Goal: Browse casually: Explore the website without a specific task or goal

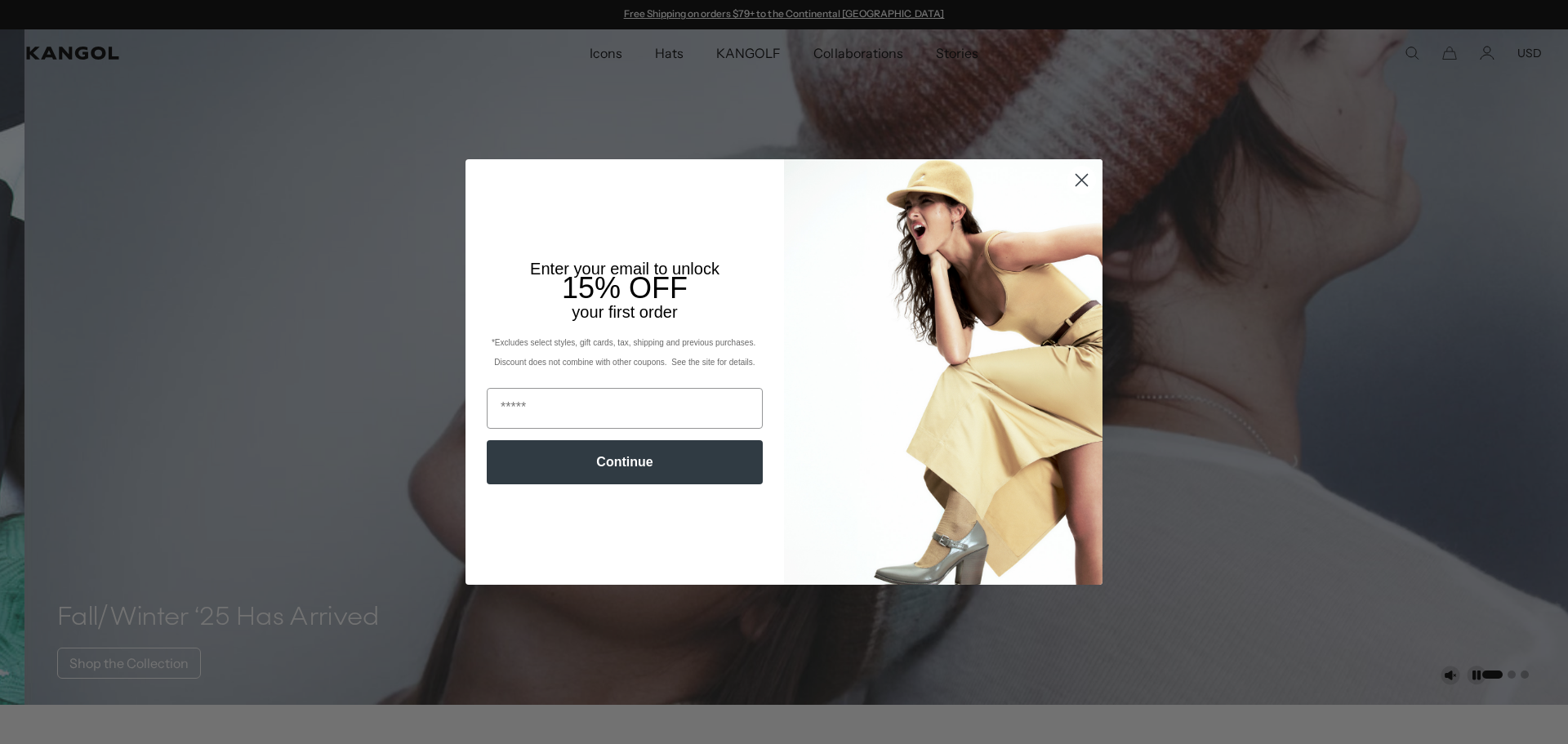
scroll to position [0, 336]
click at [1071, 252] on img "POPUP Form" at bounding box center [944, 371] width 319 height 424
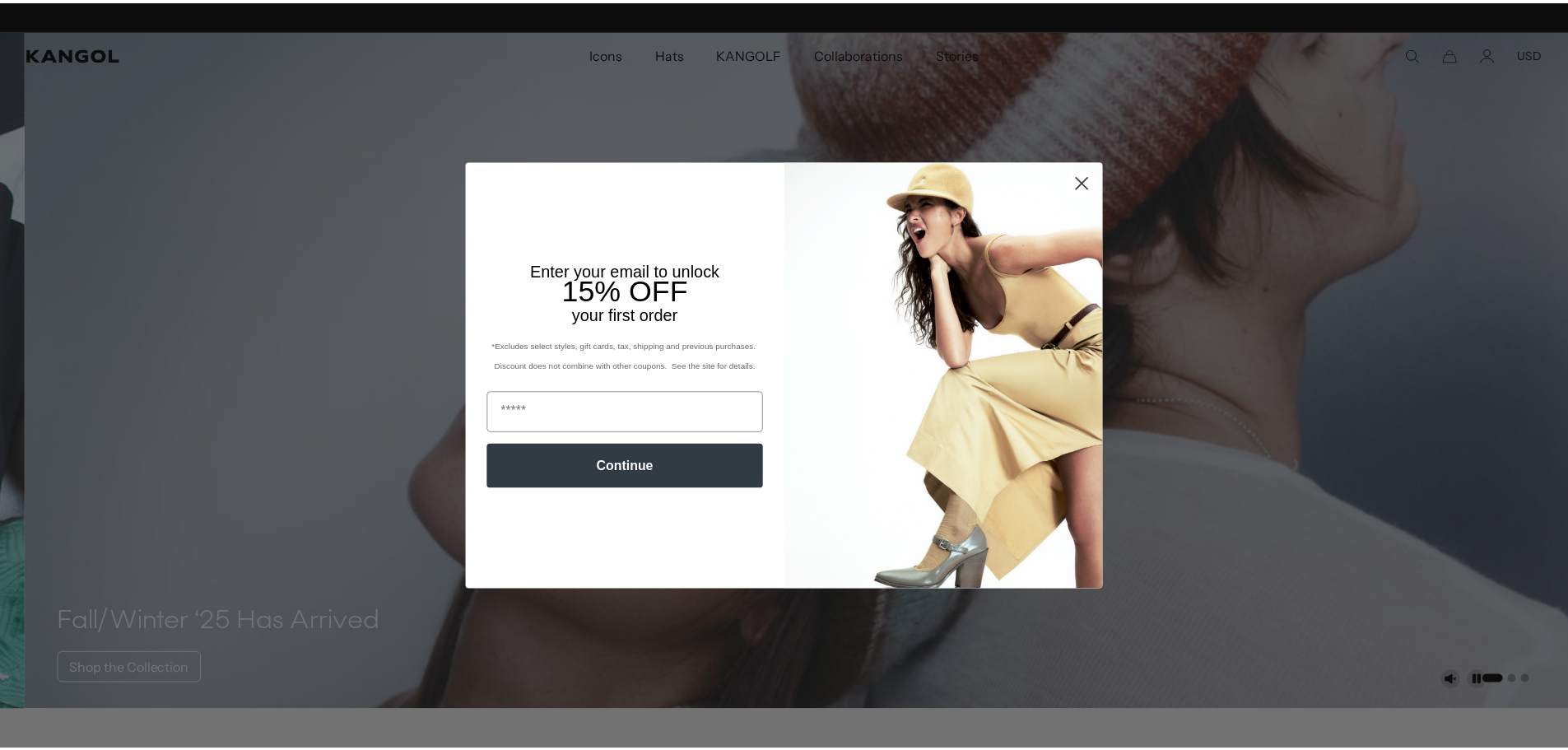
scroll to position [0, 0]
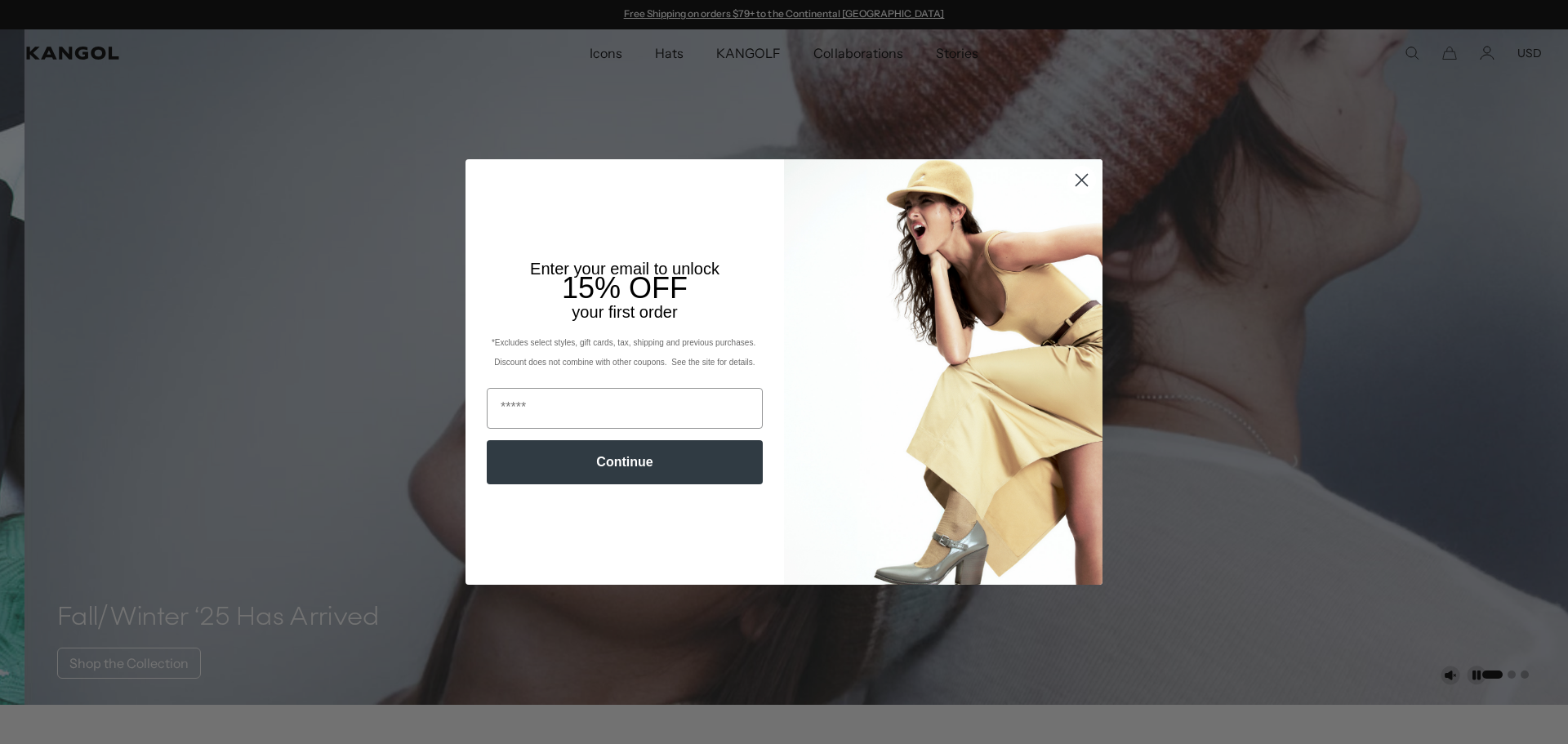
click at [1081, 170] on circle "Close dialog" at bounding box center [1081, 180] width 27 height 27
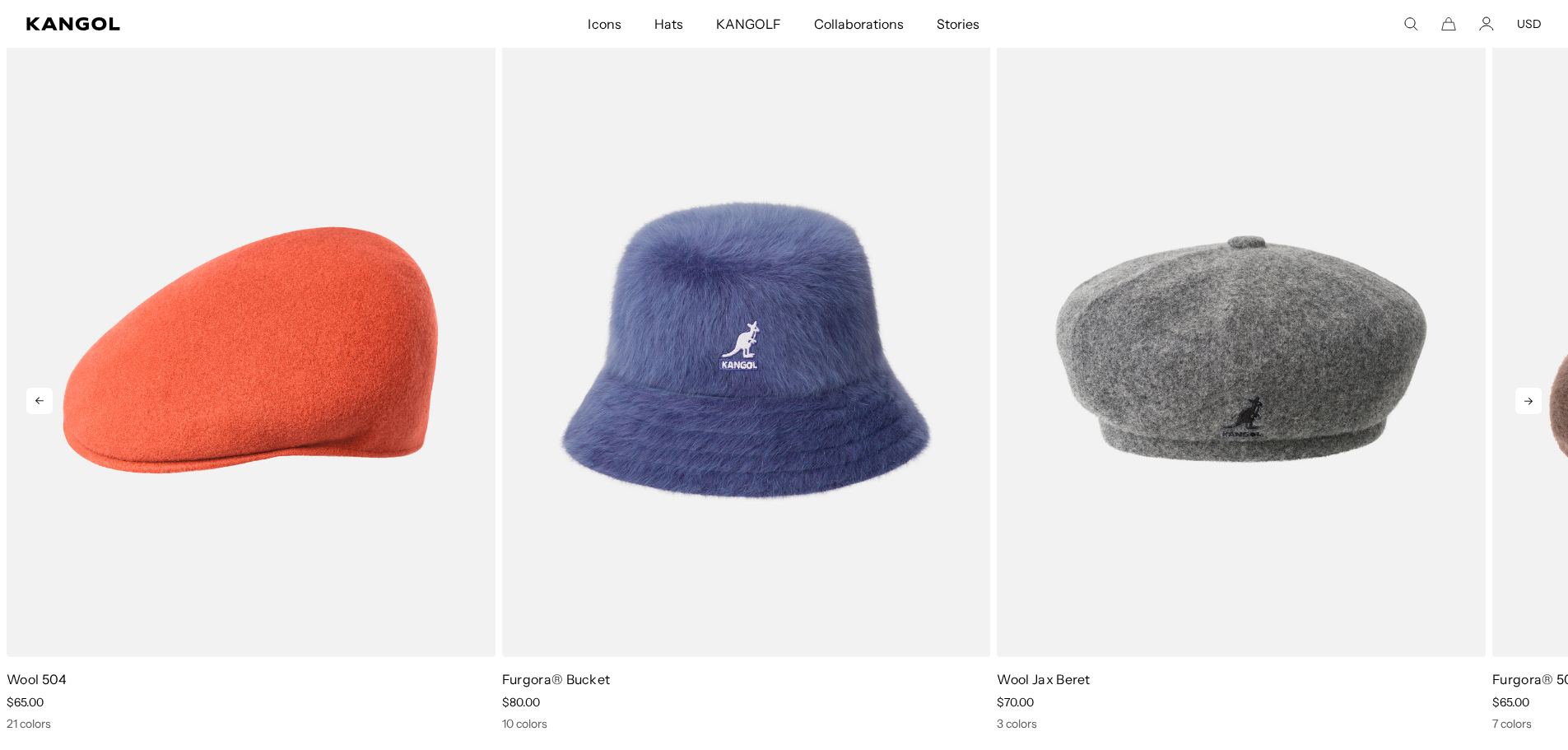
click at [1524, 405] on icon at bounding box center [1528, 401] width 27 height 27
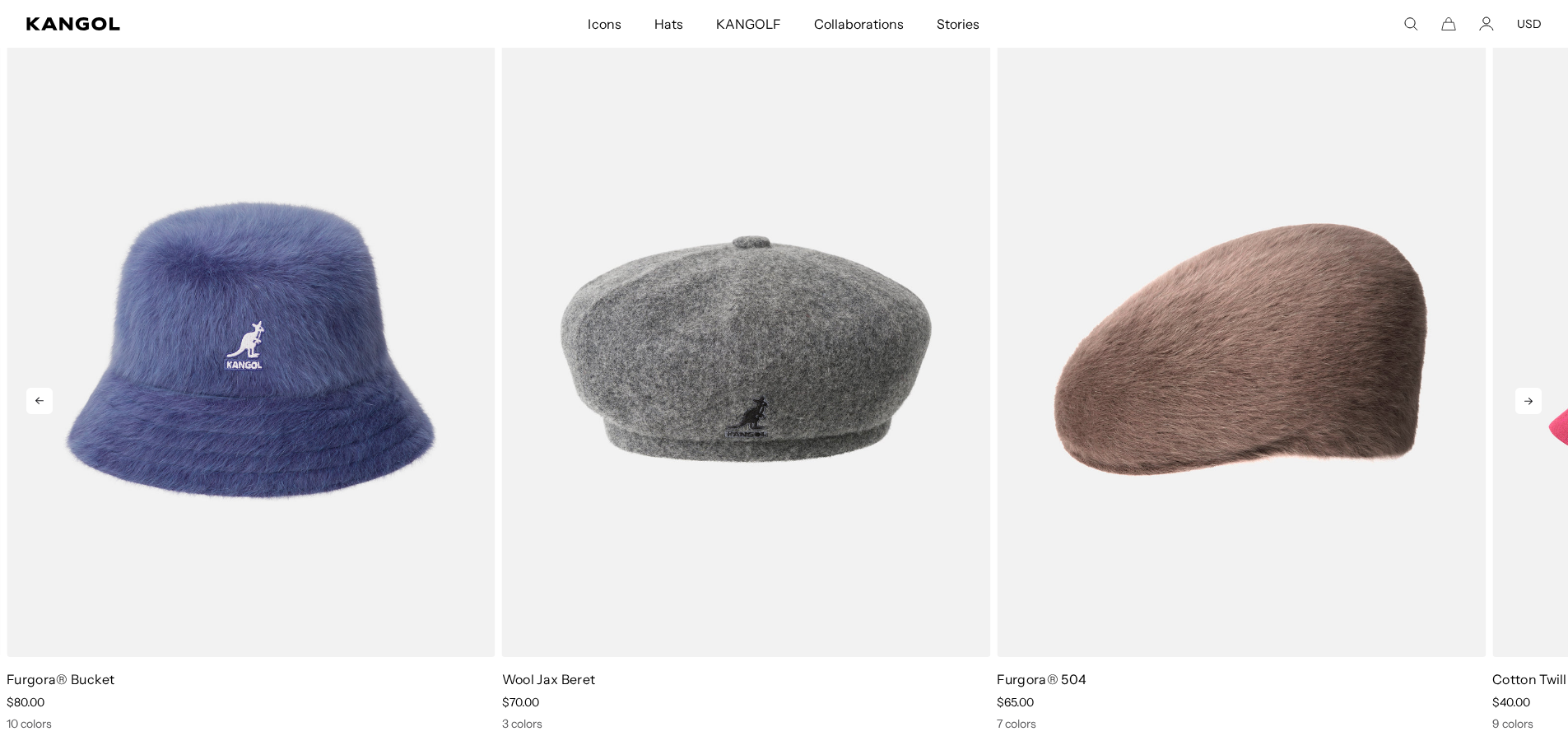
click at [1524, 405] on icon at bounding box center [1528, 401] width 27 height 27
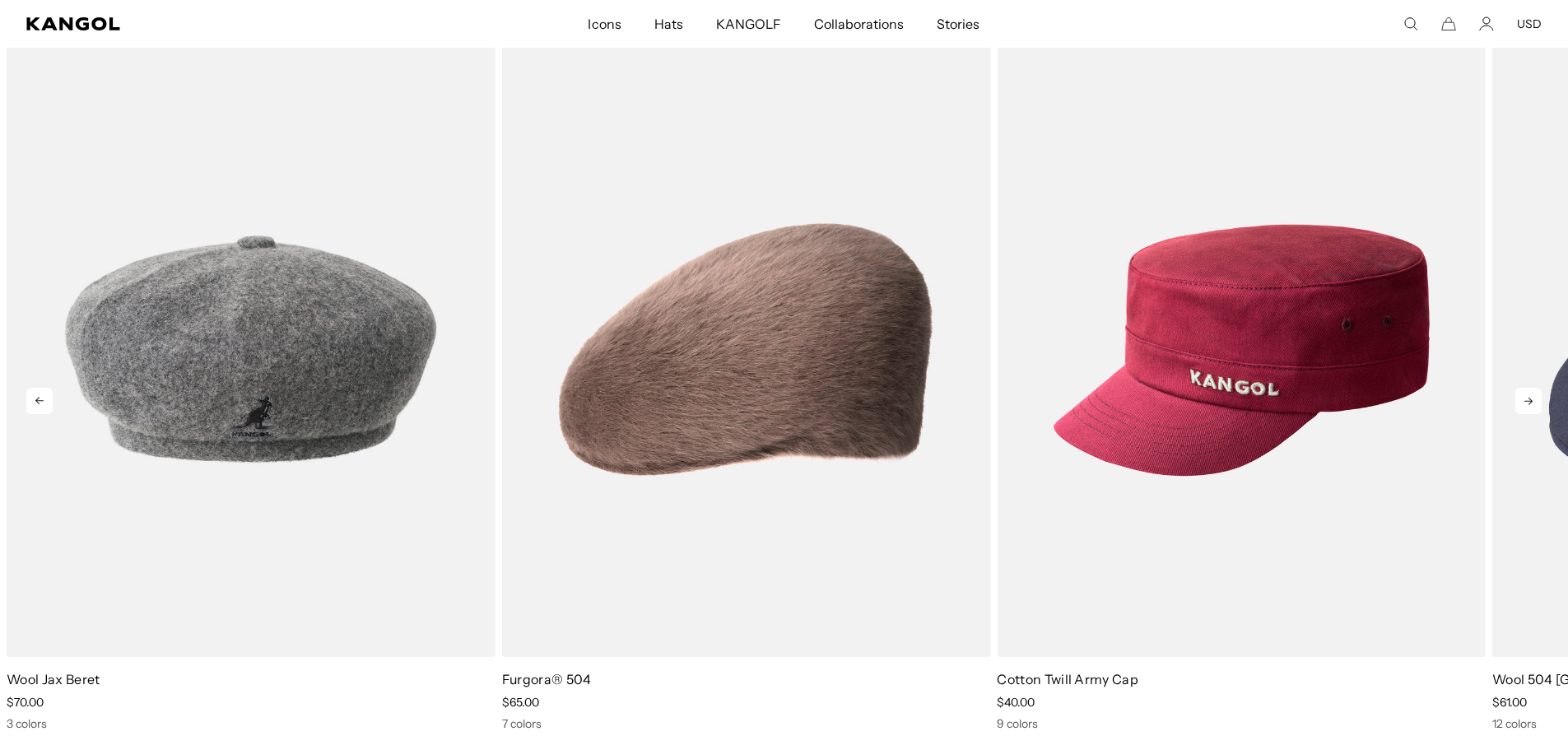
click at [1524, 405] on icon at bounding box center [1528, 401] width 27 height 27
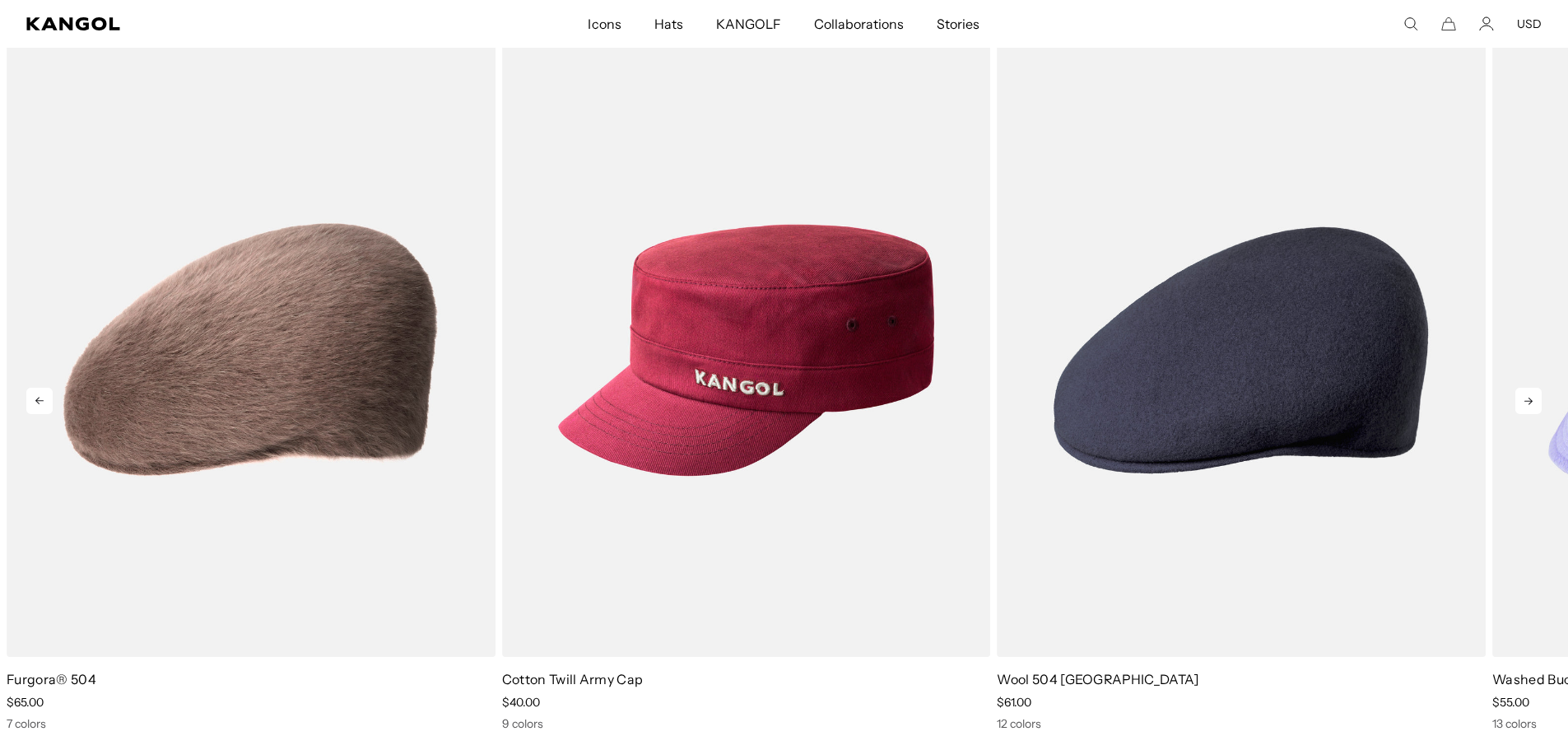
click at [1524, 405] on icon at bounding box center [1528, 401] width 27 height 27
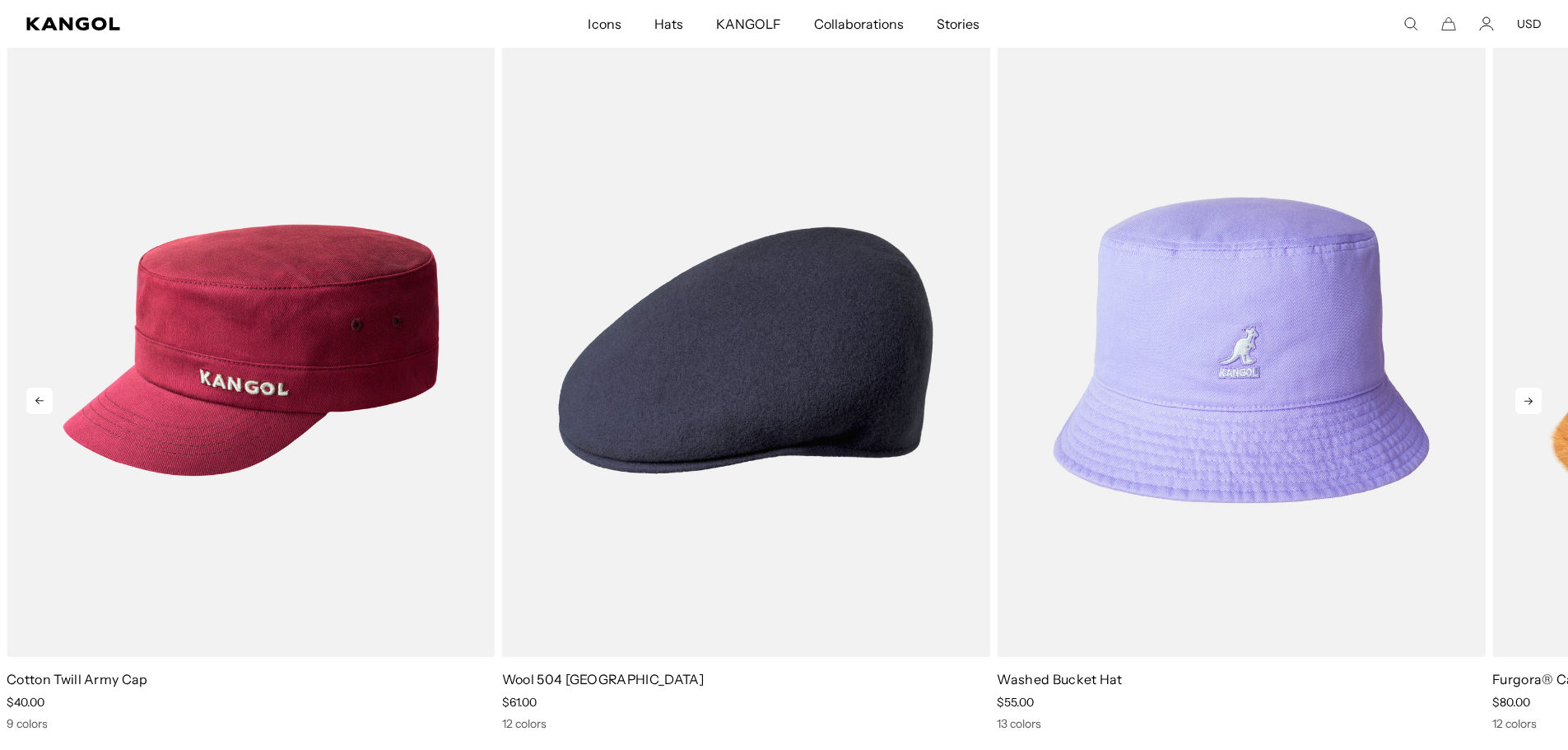
click at [1524, 405] on icon at bounding box center [1528, 401] width 27 height 27
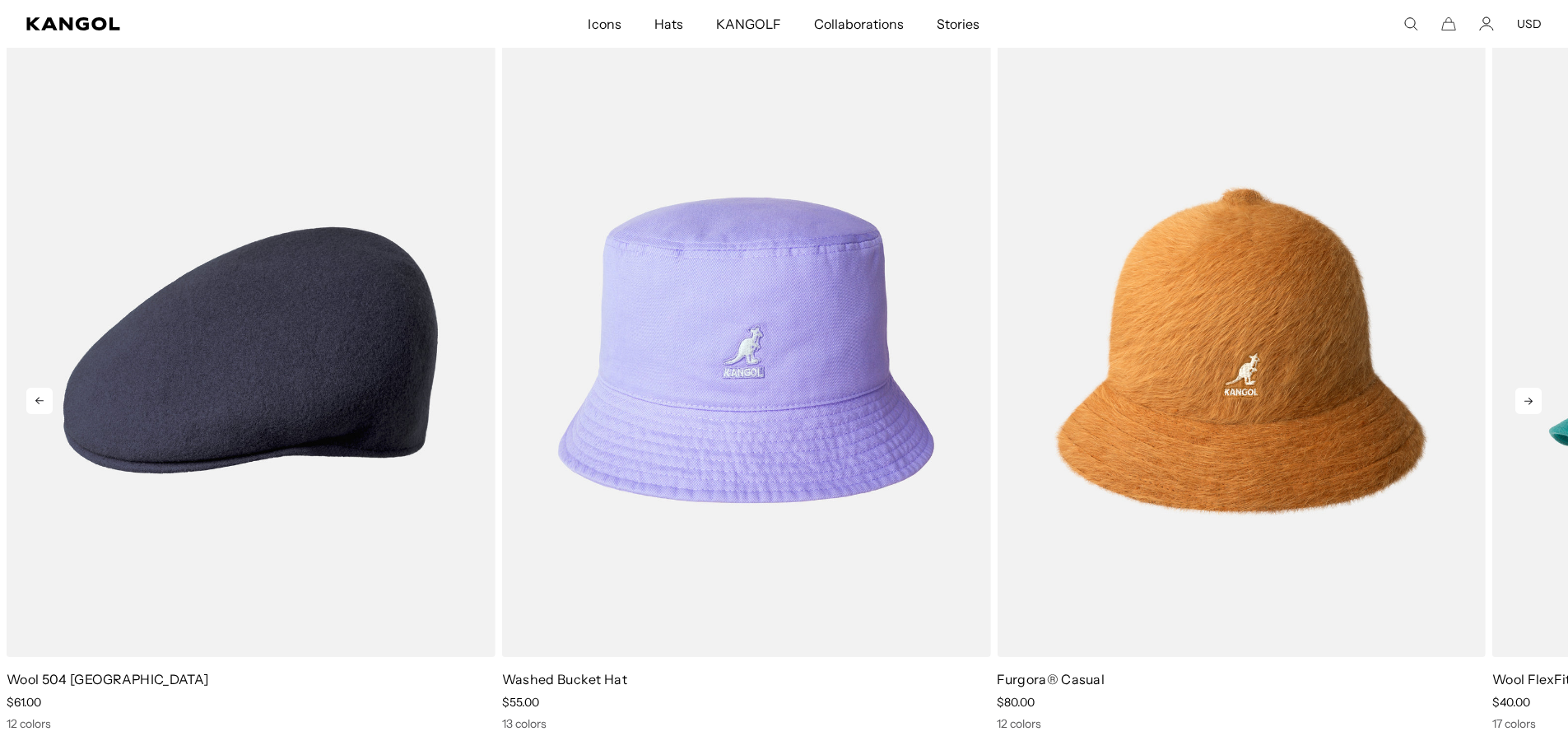
scroll to position [0, 339]
click at [1524, 405] on icon at bounding box center [1528, 401] width 27 height 27
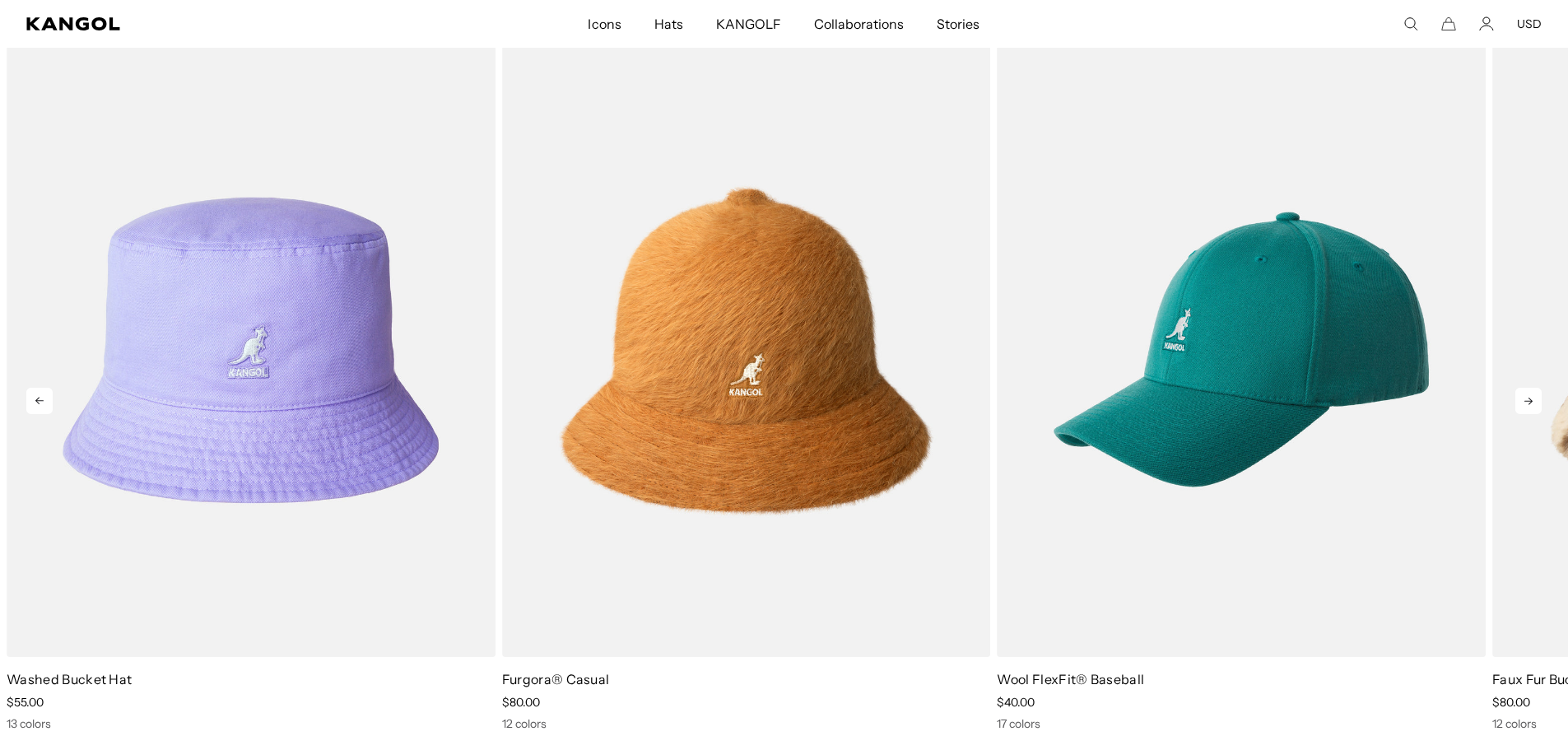
click at [1524, 405] on icon at bounding box center [1528, 401] width 27 height 27
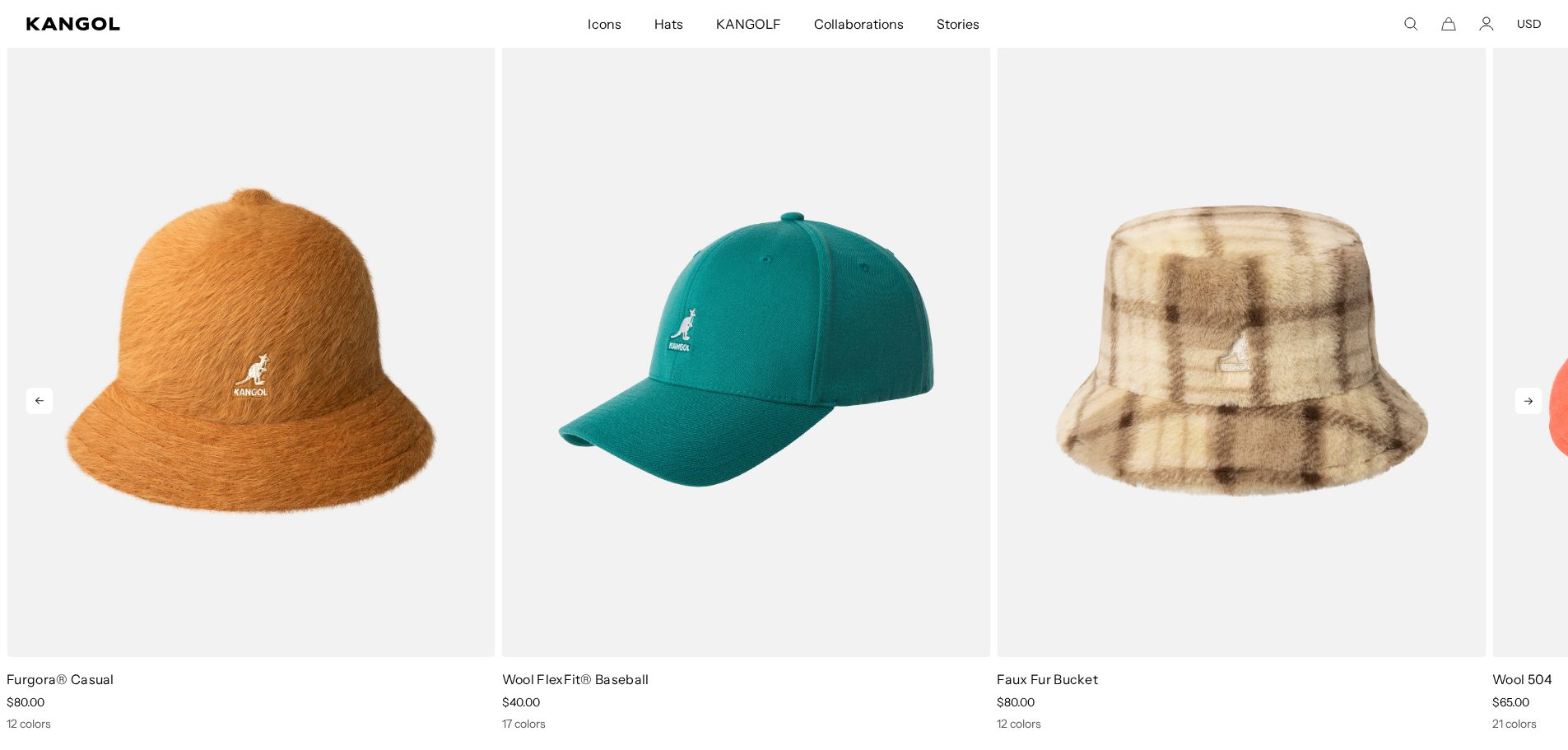
click at [1524, 405] on icon at bounding box center [1528, 401] width 27 height 27
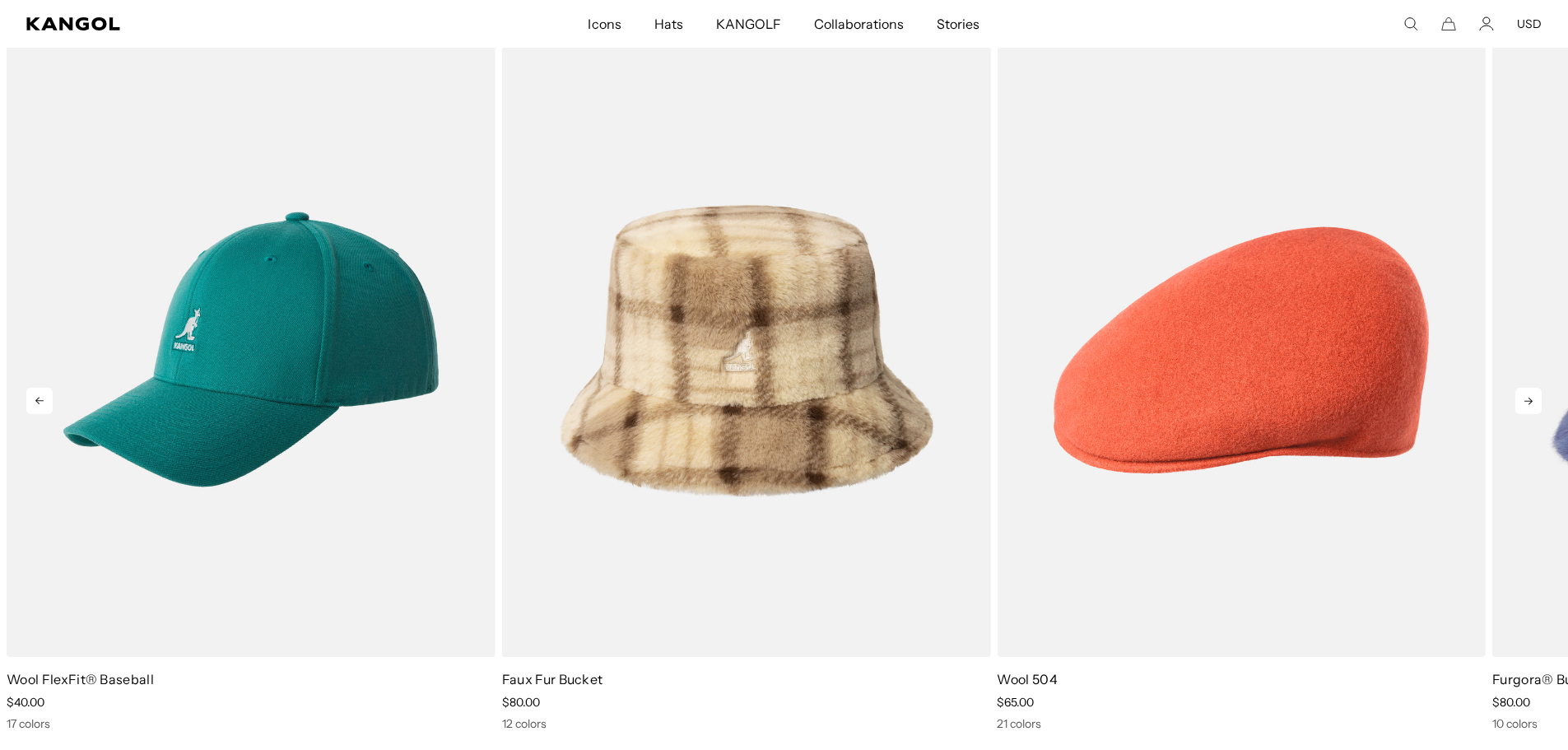
click at [1524, 405] on icon at bounding box center [1528, 401] width 27 height 27
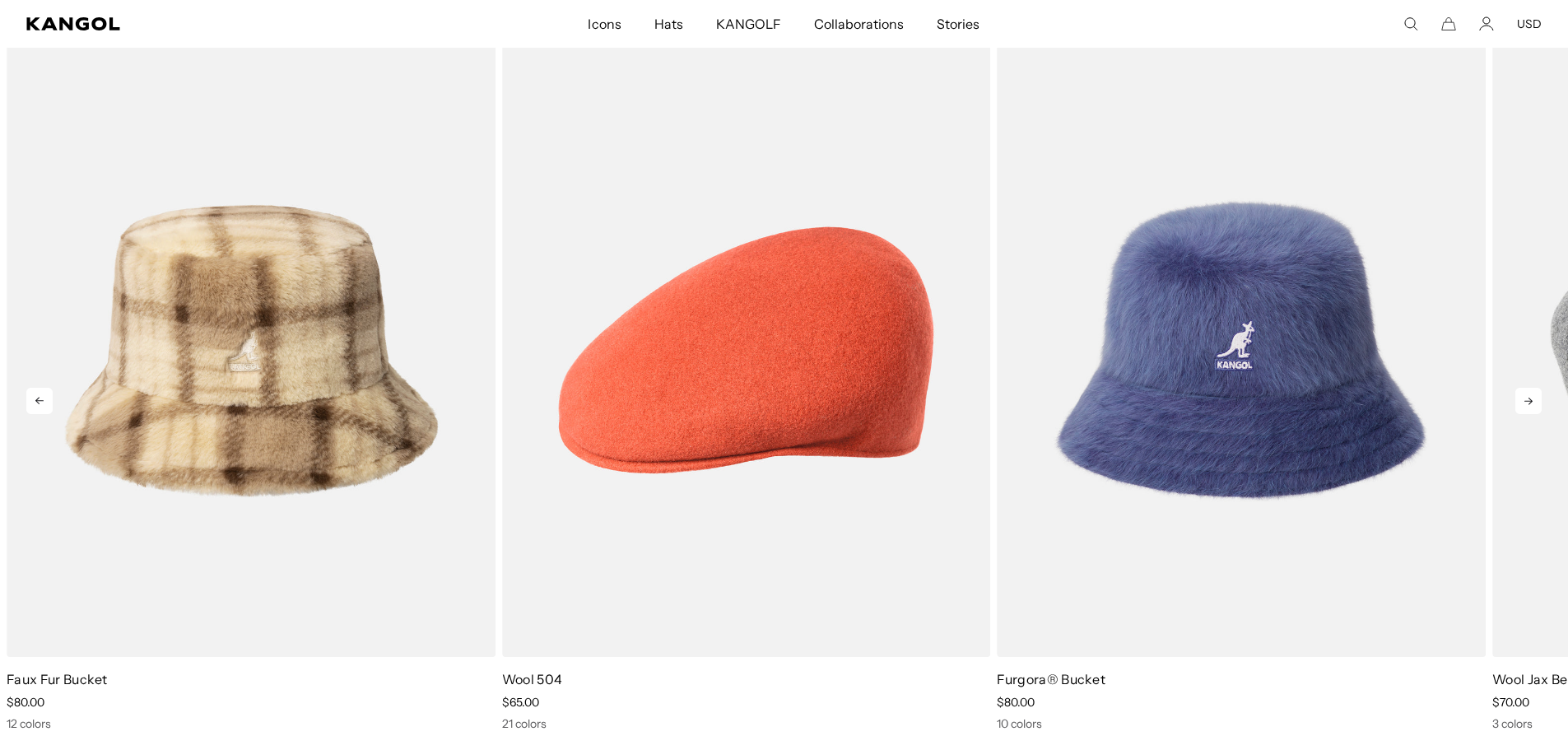
click at [1524, 405] on icon at bounding box center [1528, 401] width 27 height 27
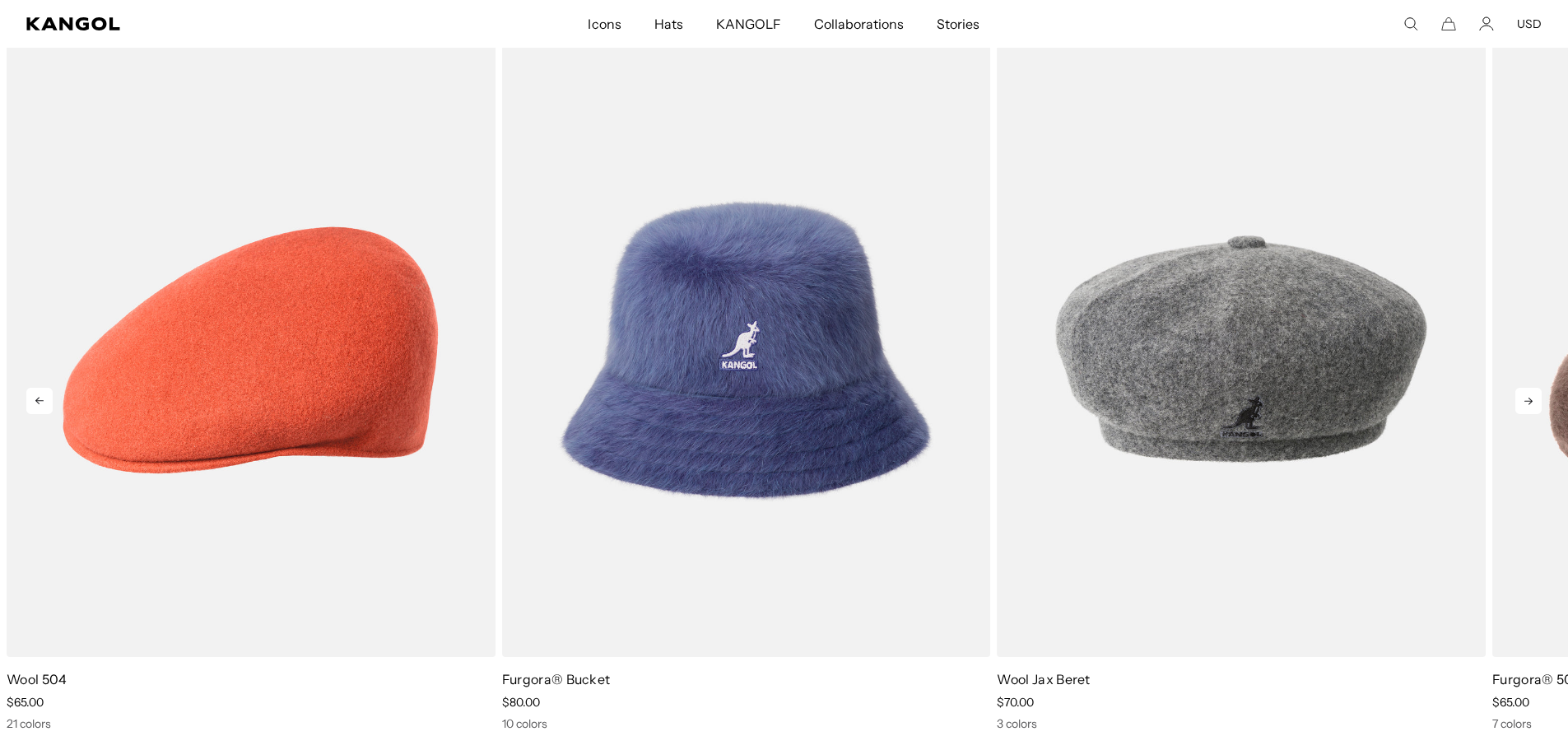
click at [1524, 405] on icon at bounding box center [1528, 401] width 27 height 27
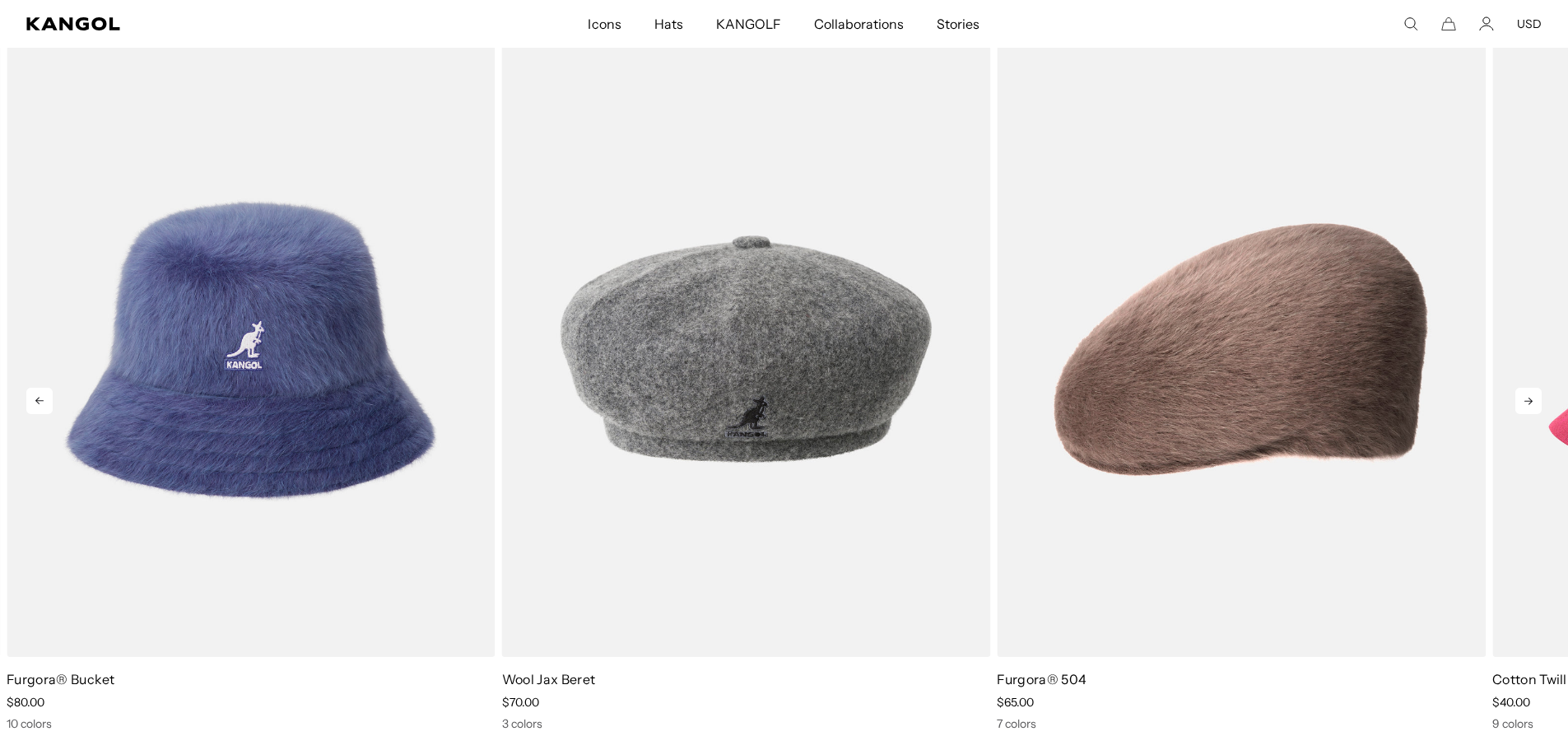
click at [1524, 405] on icon at bounding box center [1528, 401] width 27 height 27
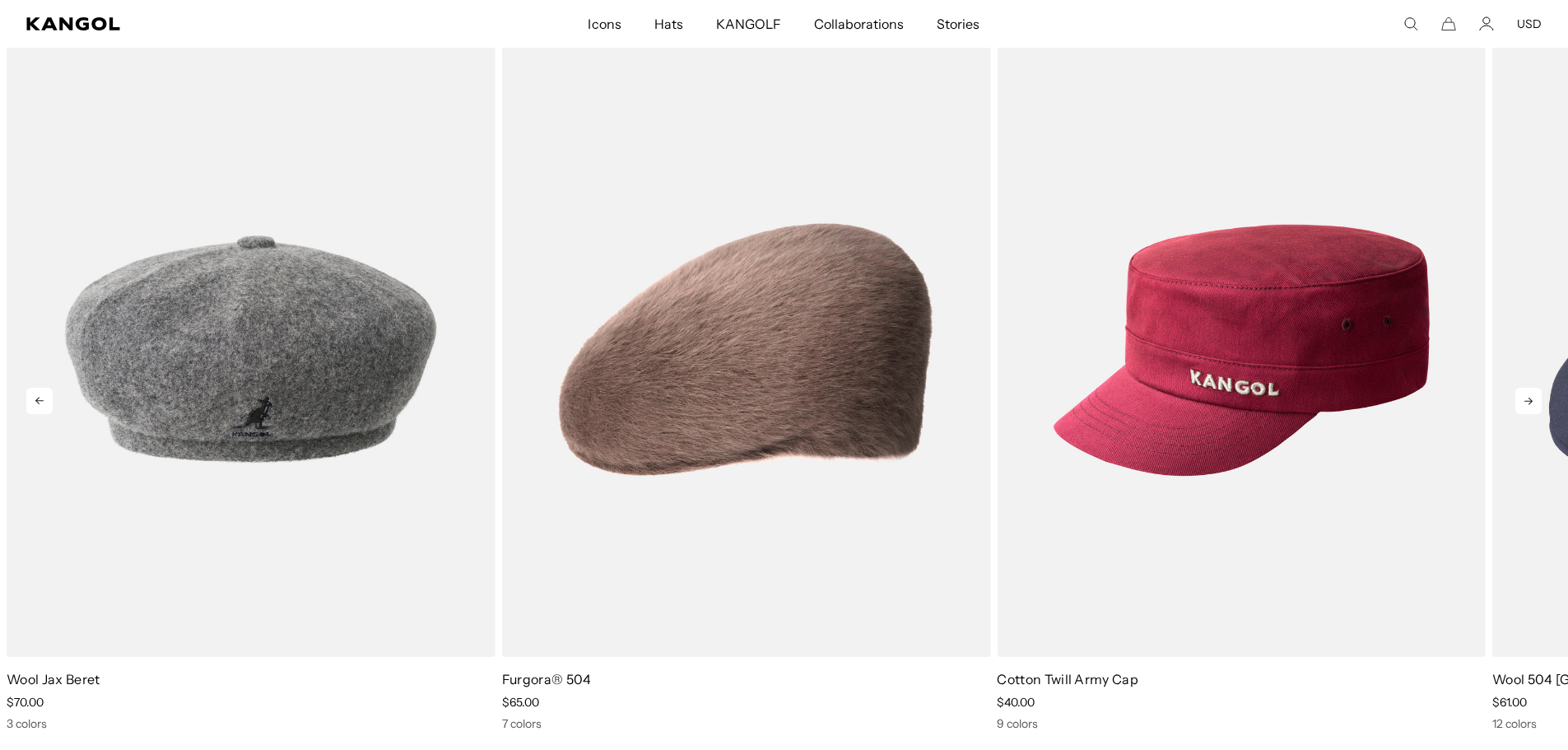
click at [1524, 405] on icon at bounding box center [1528, 401] width 27 height 27
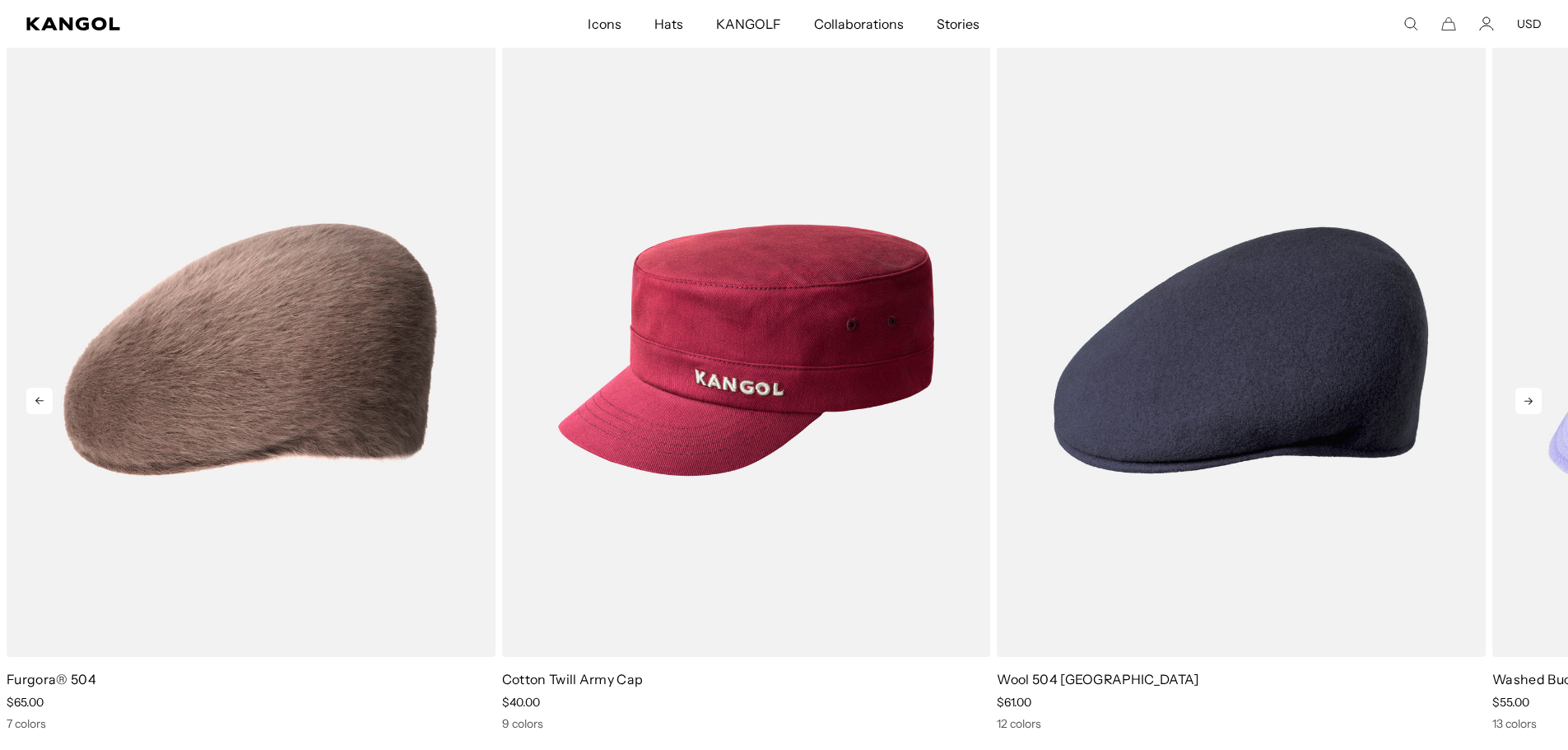
click at [1524, 405] on icon at bounding box center [1528, 401] width 27 height 27
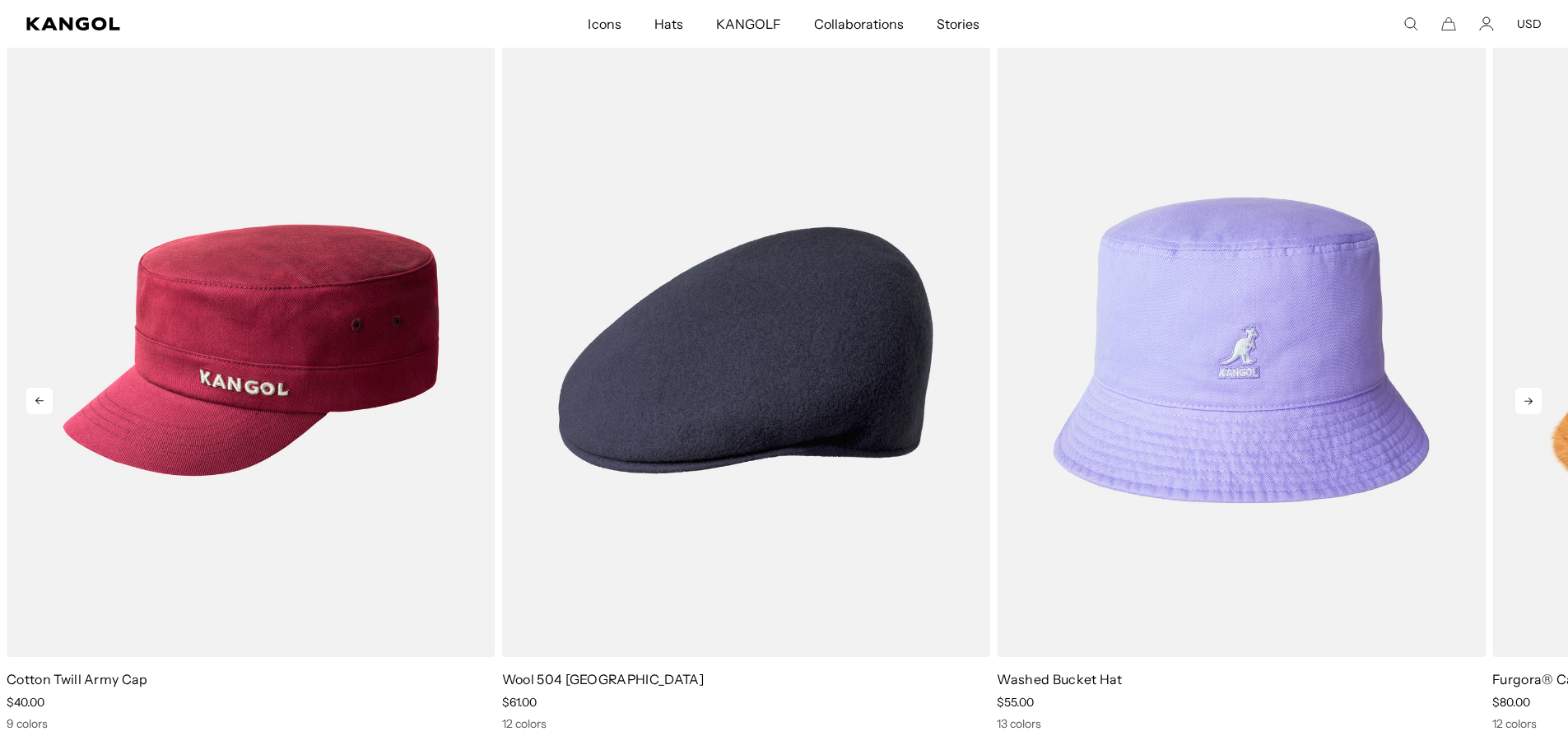
click at [1524, 405] on icon at bounding box center [1528, 401] width 27 height 27
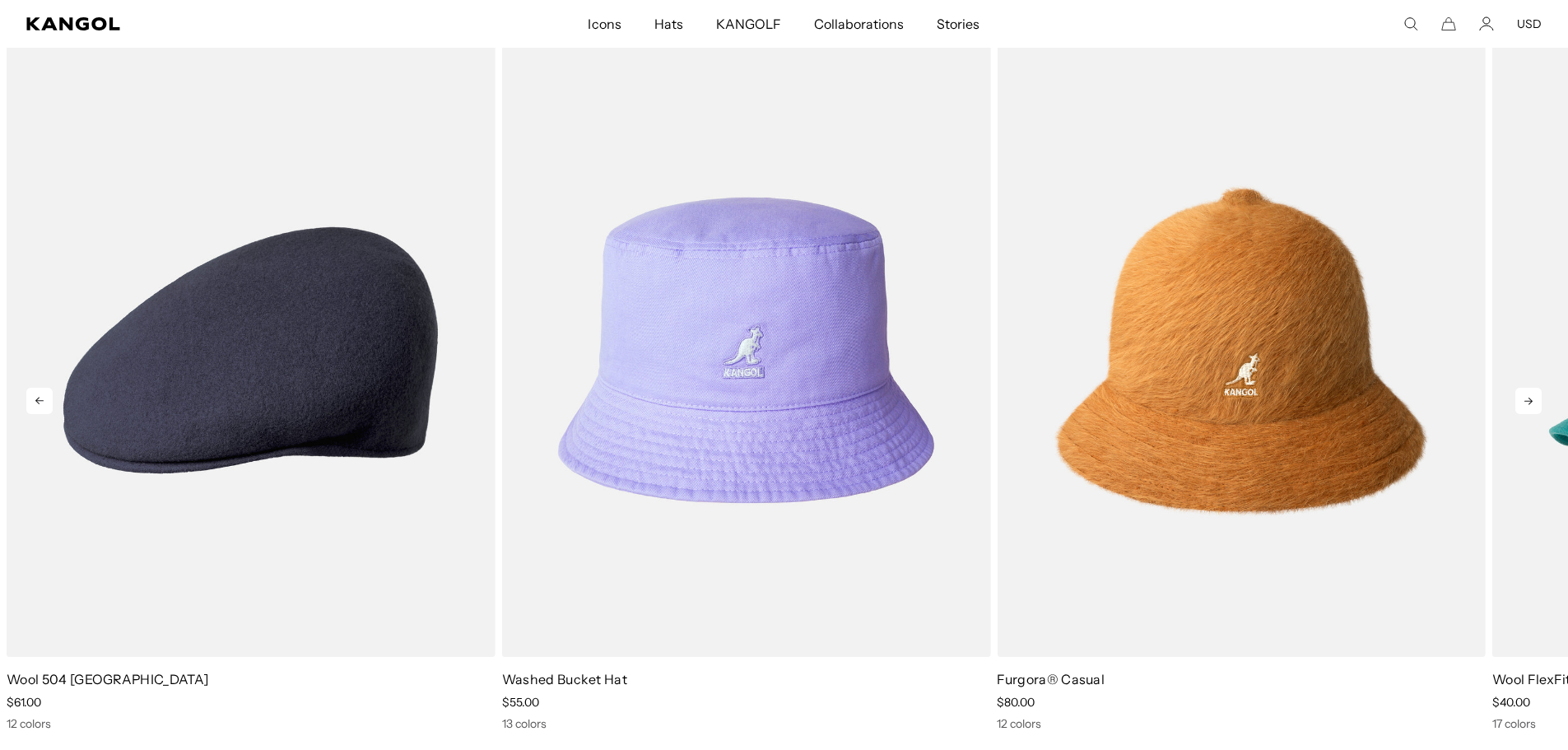
click at [1524, 405] on icon at bounding box center [1528, 401] width 27 height 27
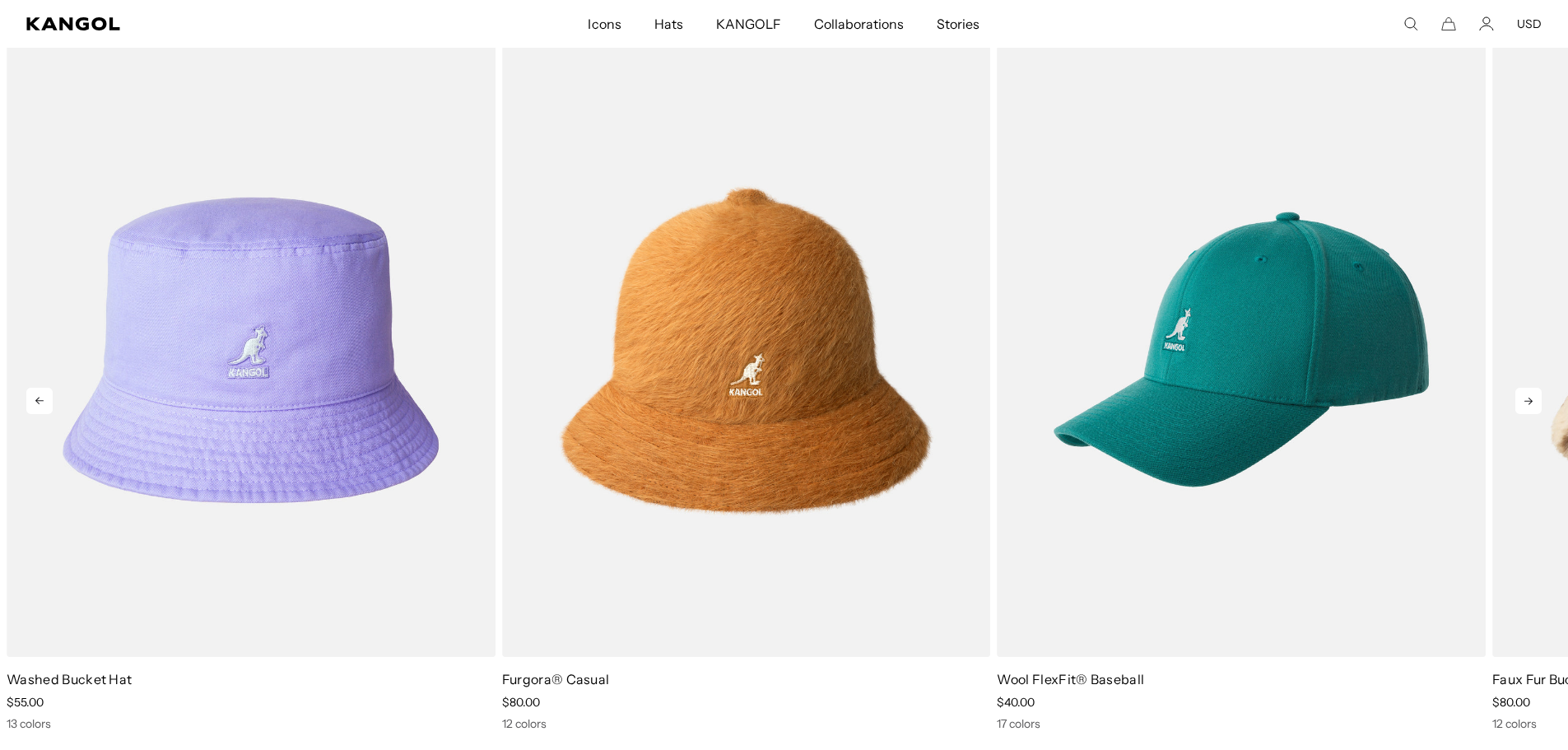
scroll to position [0, 339]
click at [1524, 405] on icon at bounding box center [1528, 401] width 27 height 27
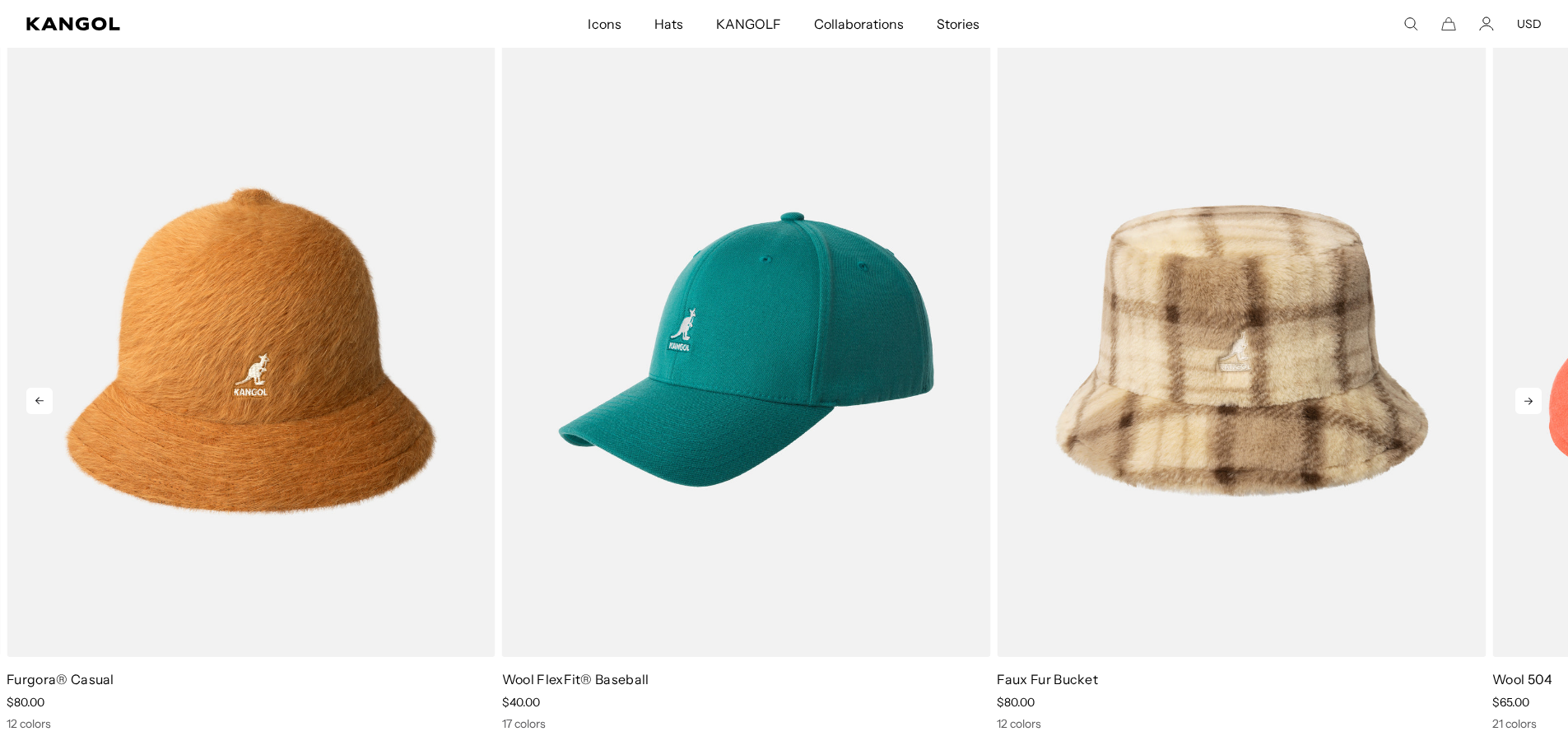
click at [1524, 405] on icon at bounding box center [1528, 401] width 27 height 27
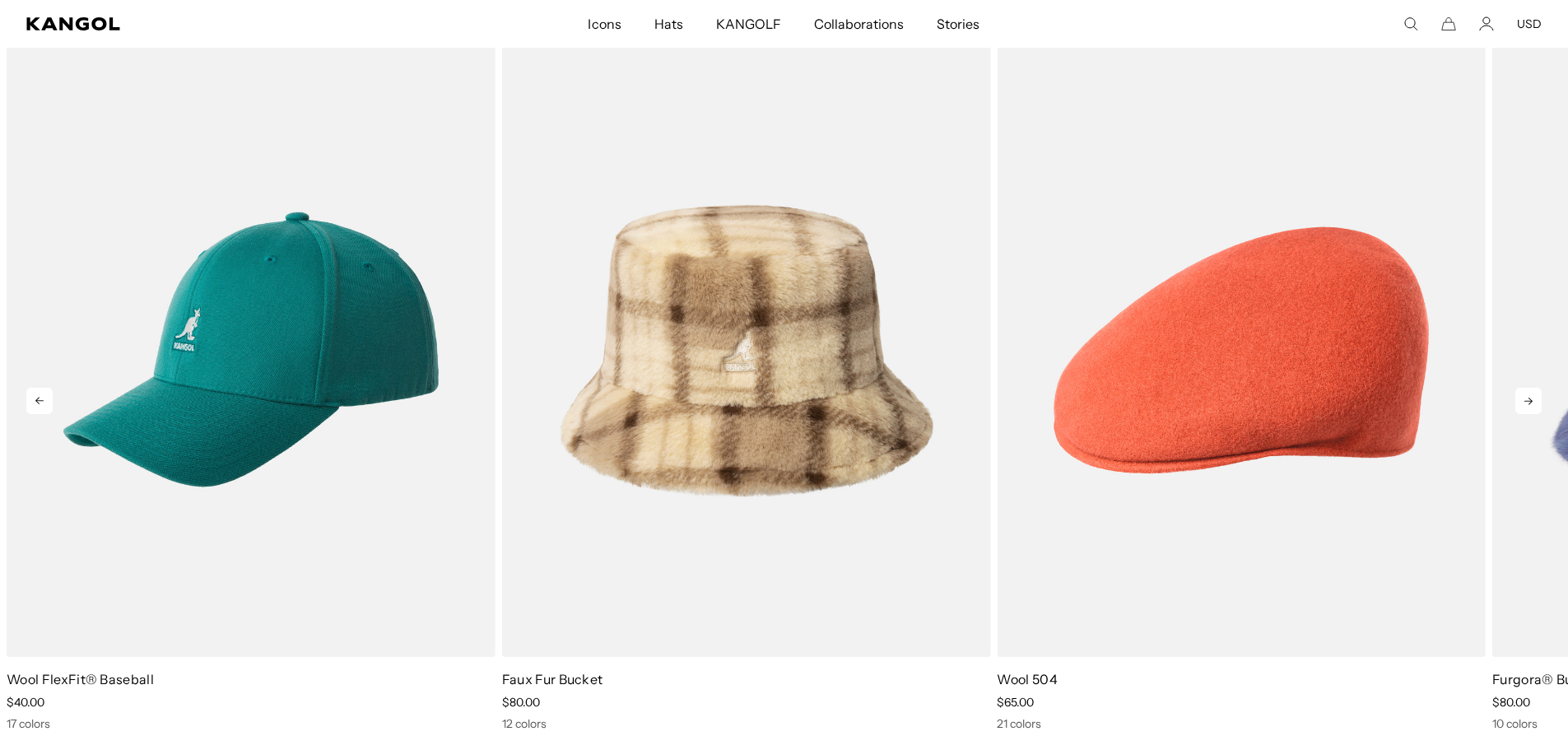
scroll to position [0, 0]
click at [1524, 405] on icon at bounding box center [1528, 401] width 27 height 27
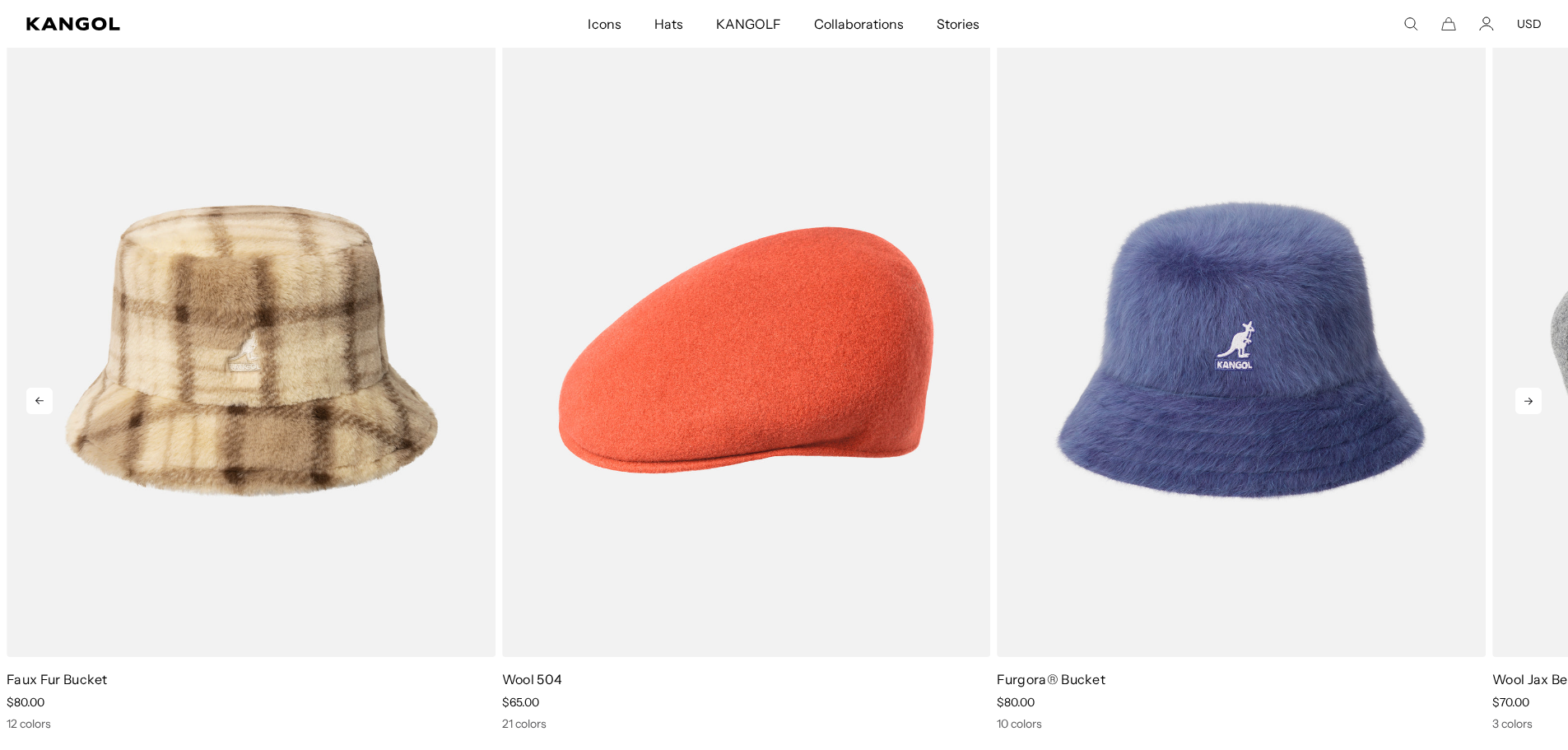
click at [1524, 405] on icon at bounding box center [1528, 401] width 27 height 27
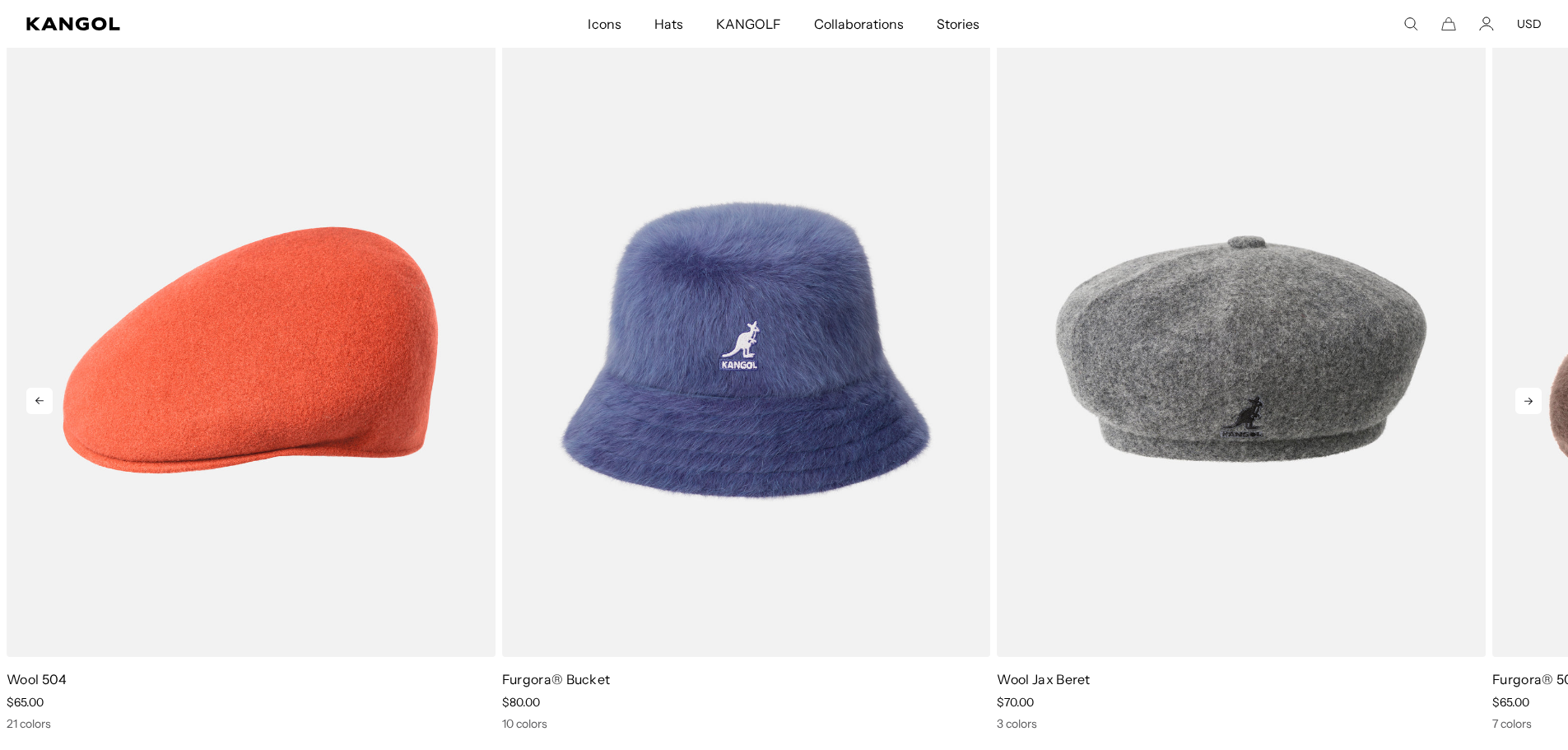
click at [1524, 405] on icon at bounding box center [1528, 401] width 27 height 27
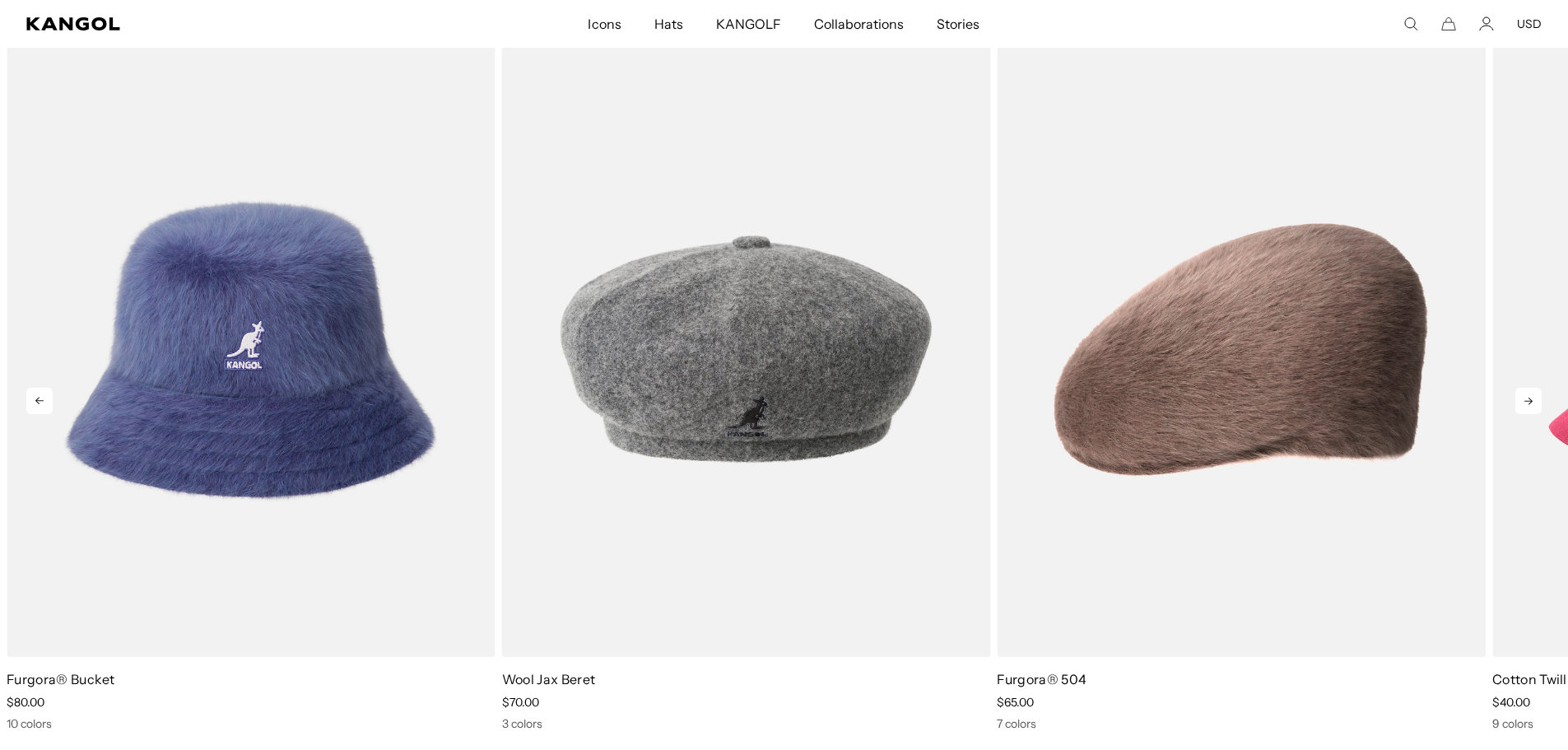
click at [1524, 405] on icon at bounding box center [1528, 401] width 27 height 27
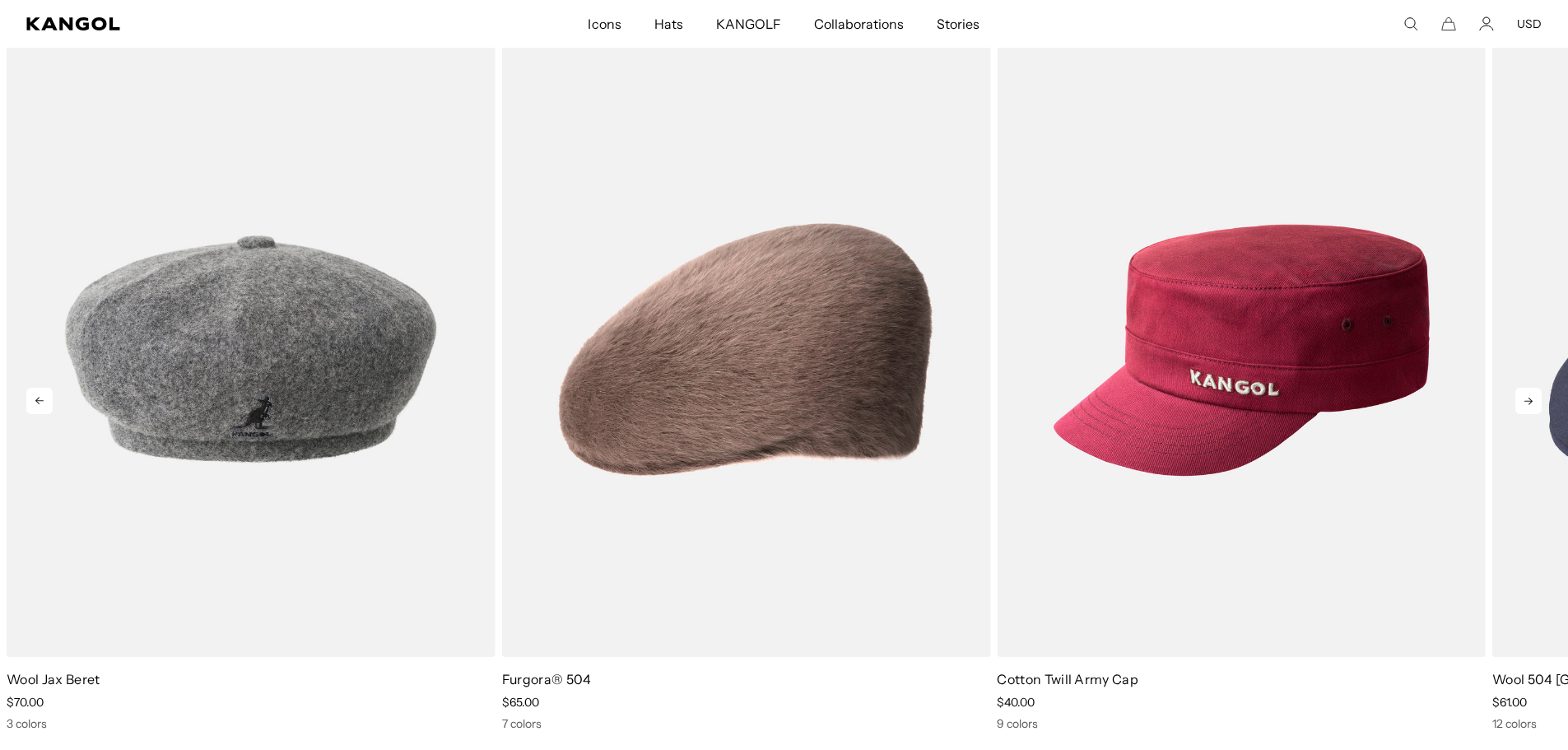
click at [1524, 405] on icon at bounding box center [1528, 401] width 27 height 27
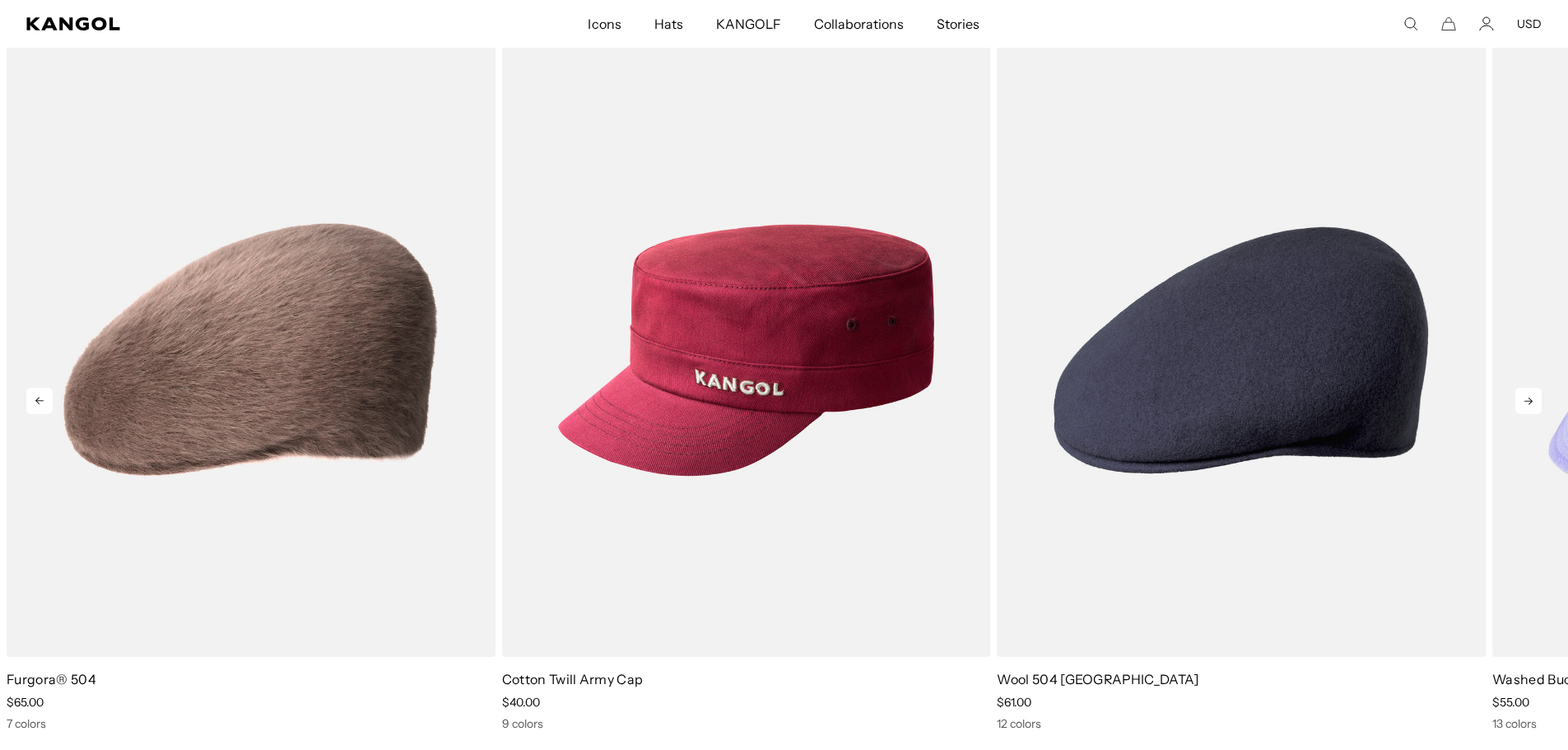
click at [1524, 405] on icon at bounding box center [1528, 401] width 27 height 27
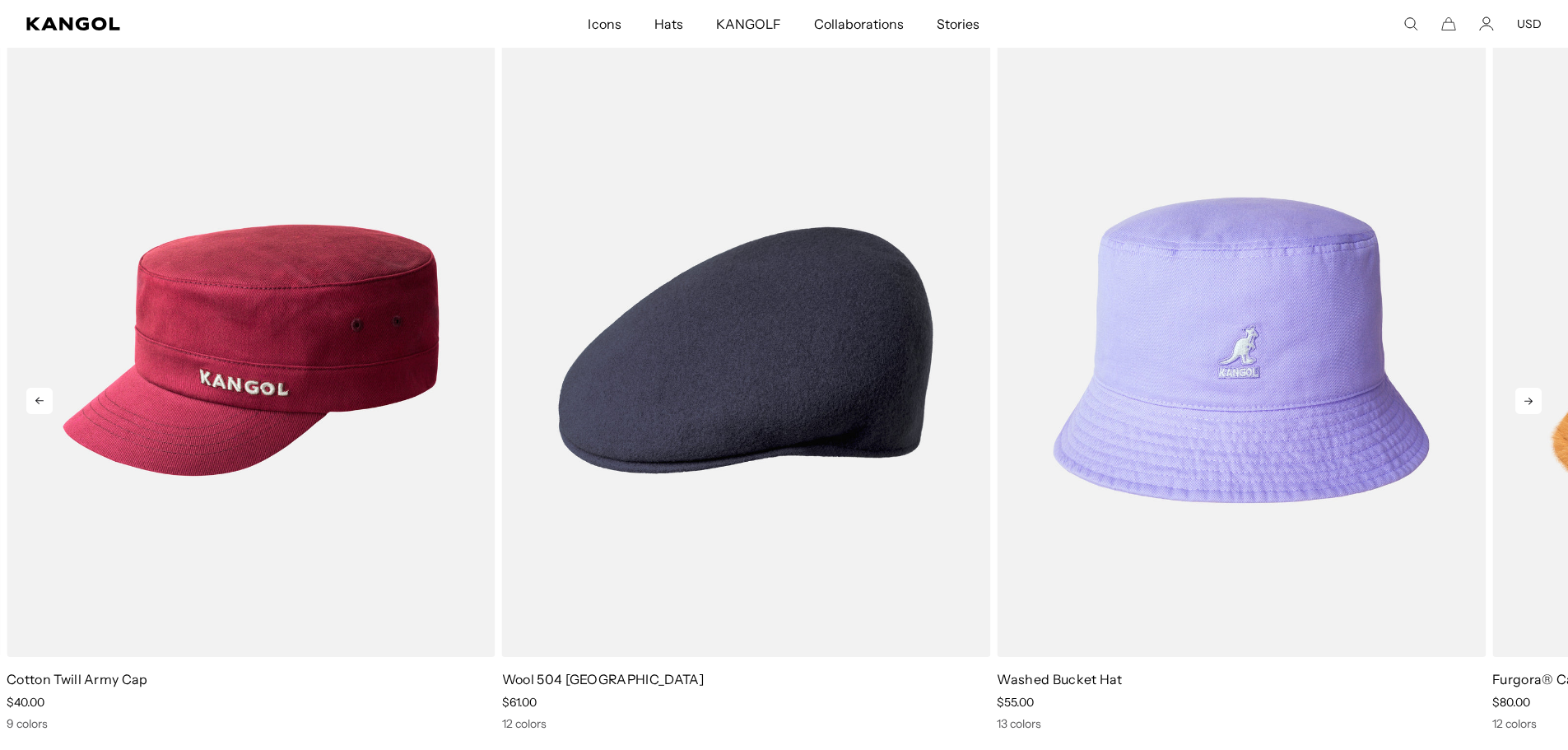
click at [1524, 405] on icon at bounding box center [1528, 401] width 27 height 27
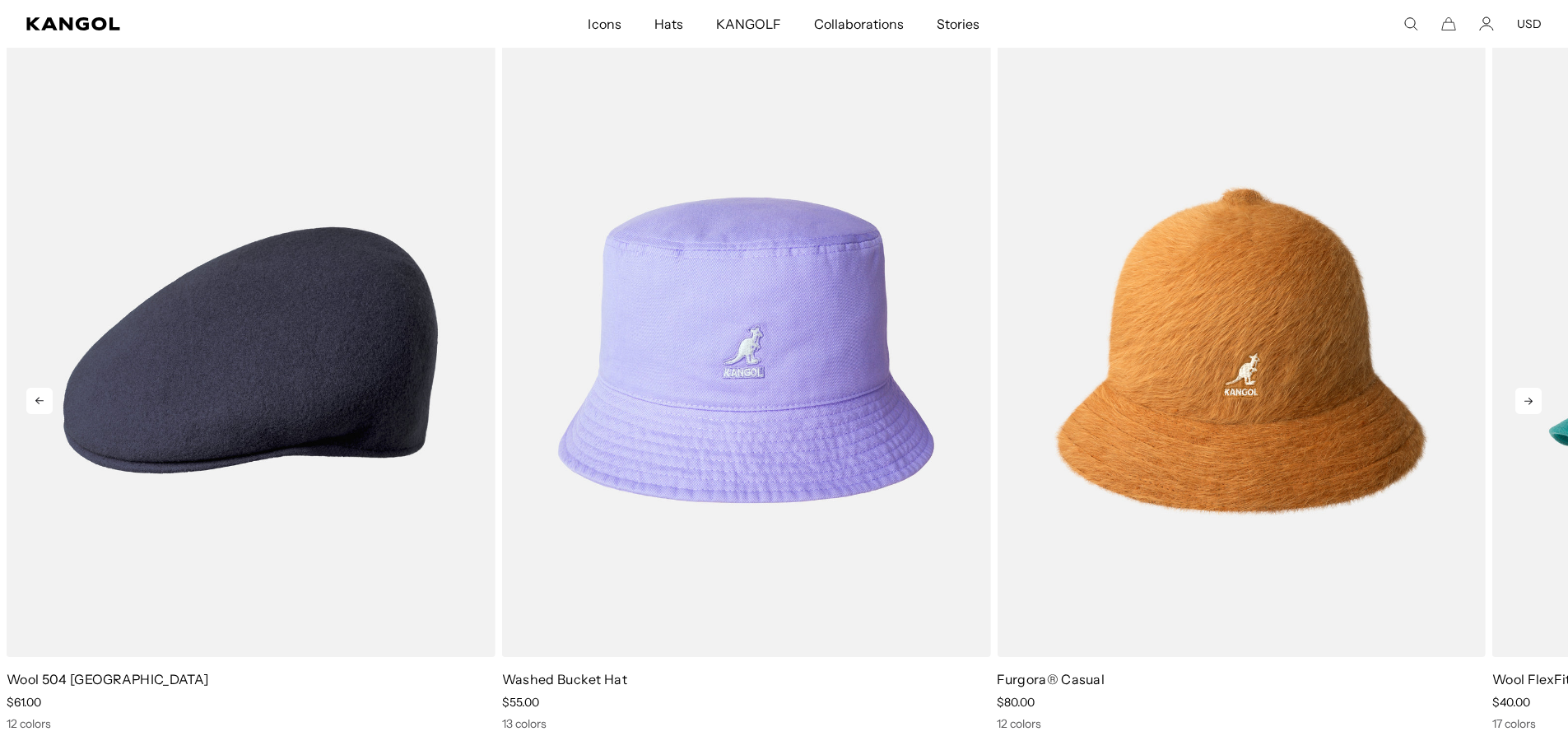
click at [1524, 405] on icon at bounding box center [1528, 401] width 27 height 27
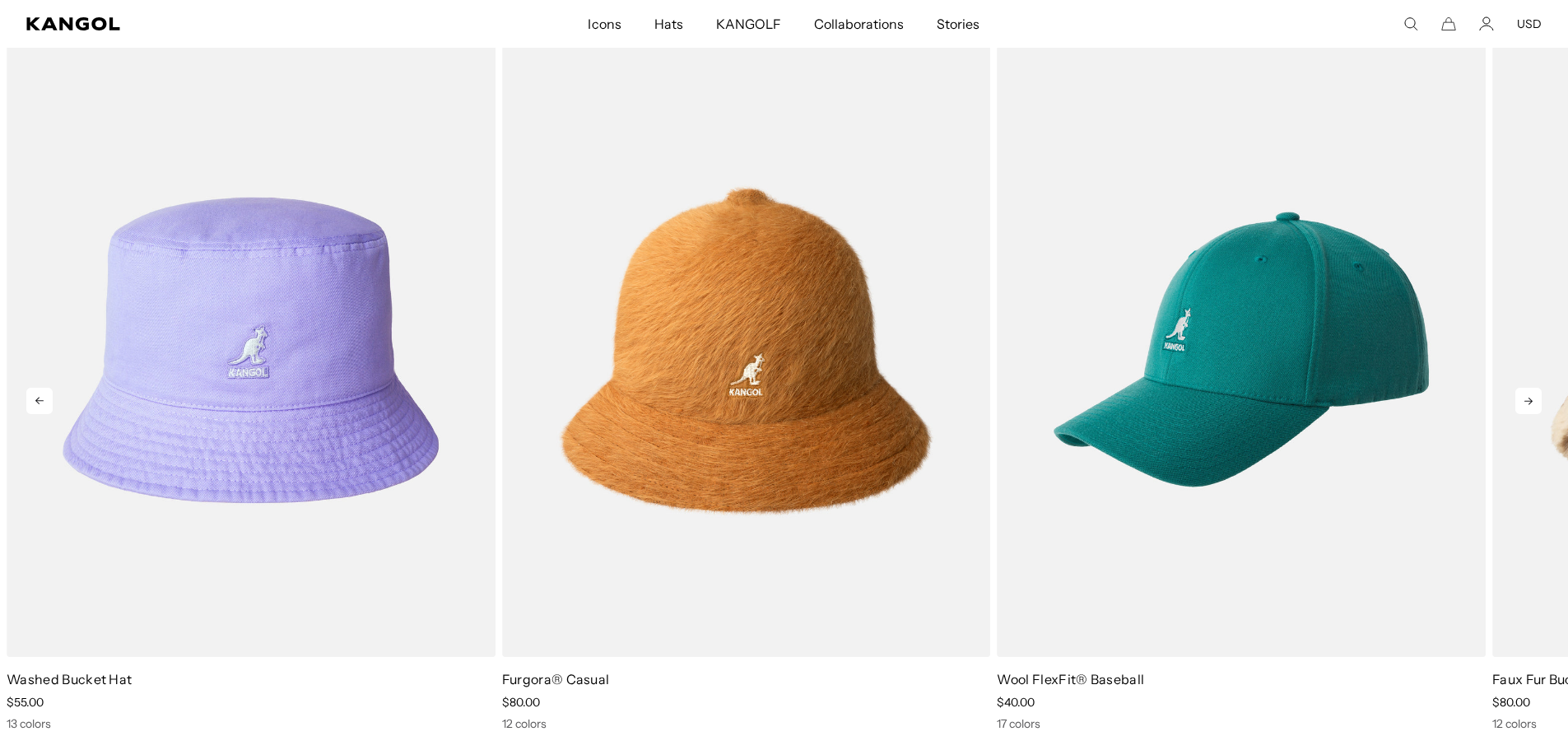
click at [1524, 405] on icon at bounding box center [1528, 401] width 27 height 27
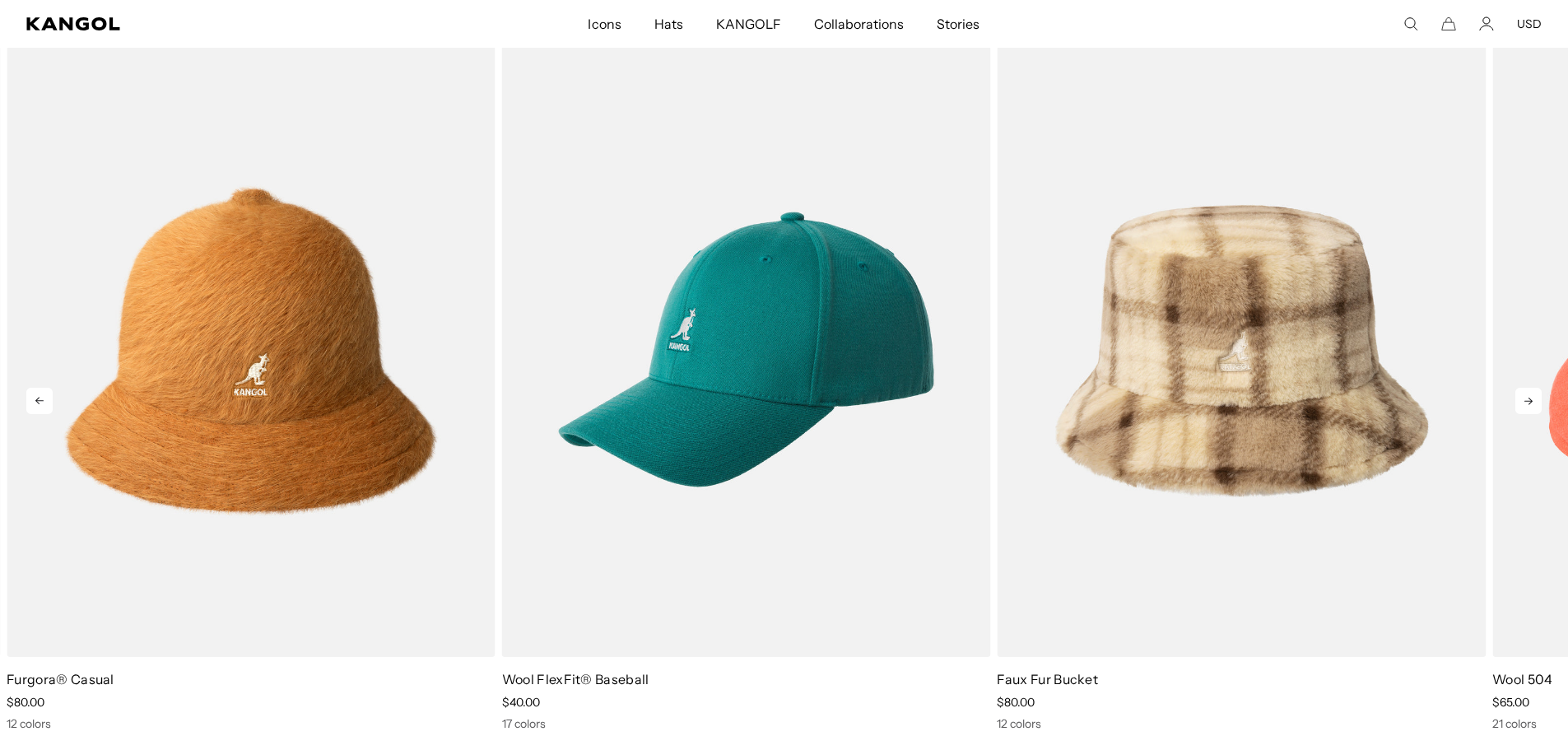
click at [1524, 405] on icon at bounding box center [1528, 401] width 27 height 27
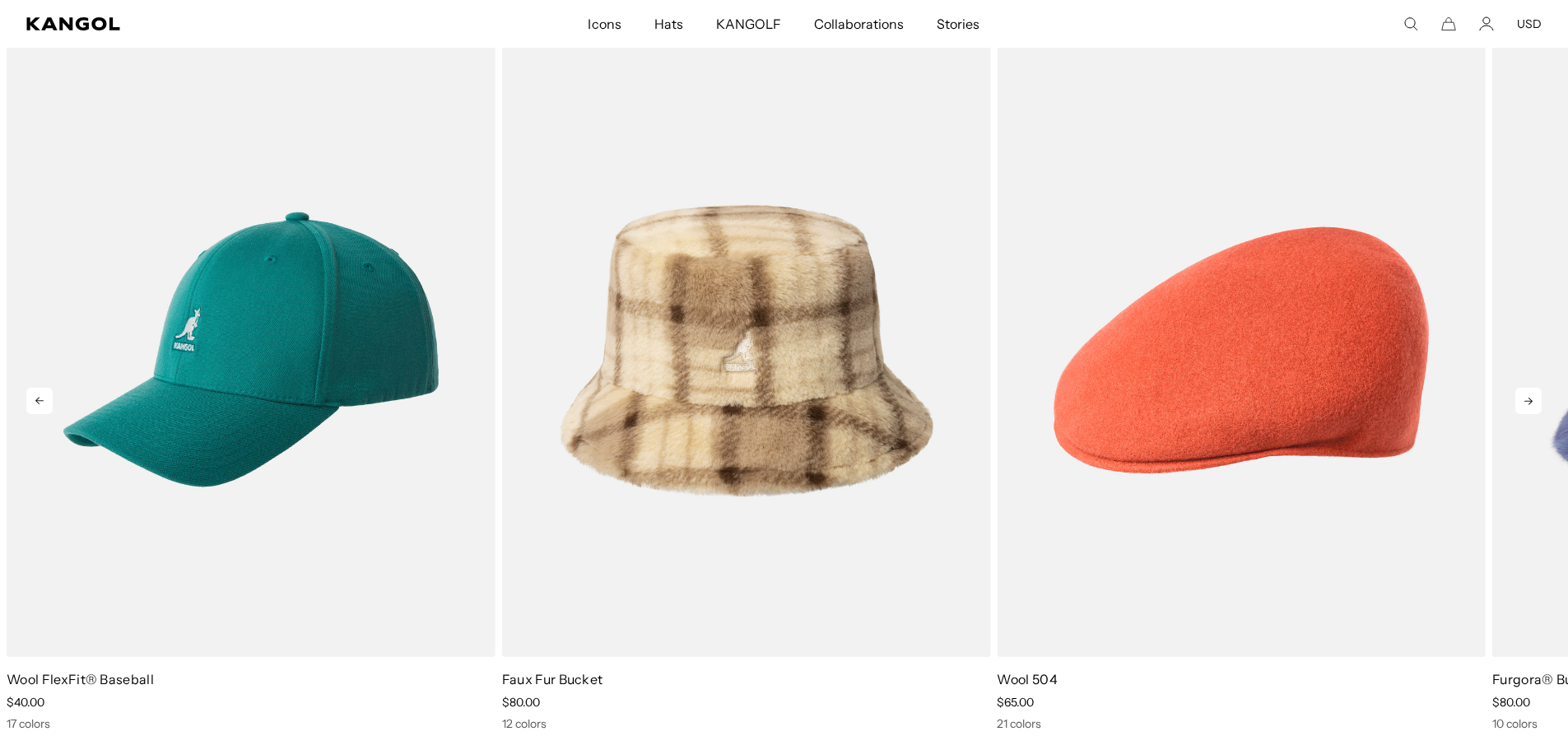
click at [1524, 405] on icon at bounding box center [1528, 401] width 27 height 27
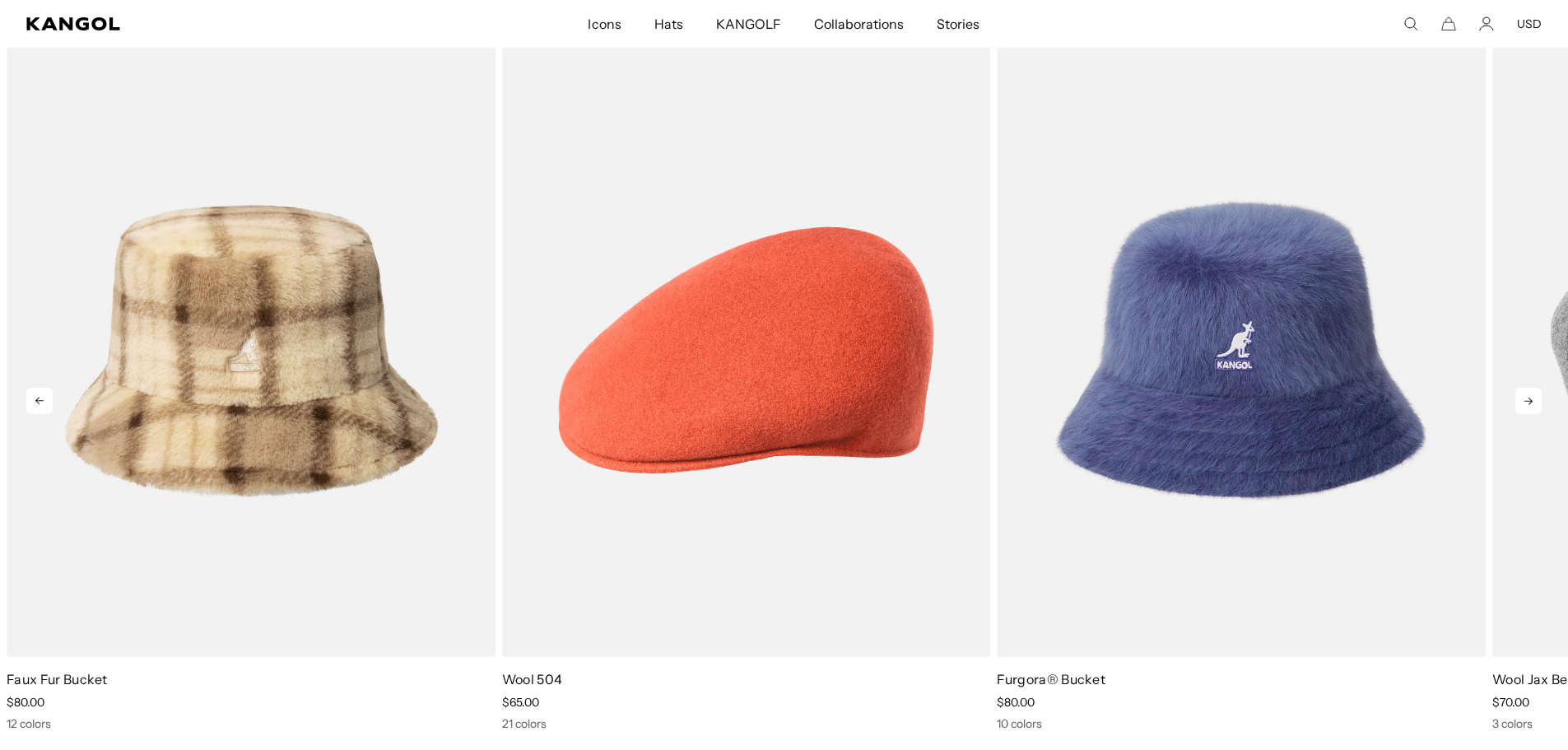
click at [1524, 405] on icon at bounding box center [1528, 401] width 27 height 27
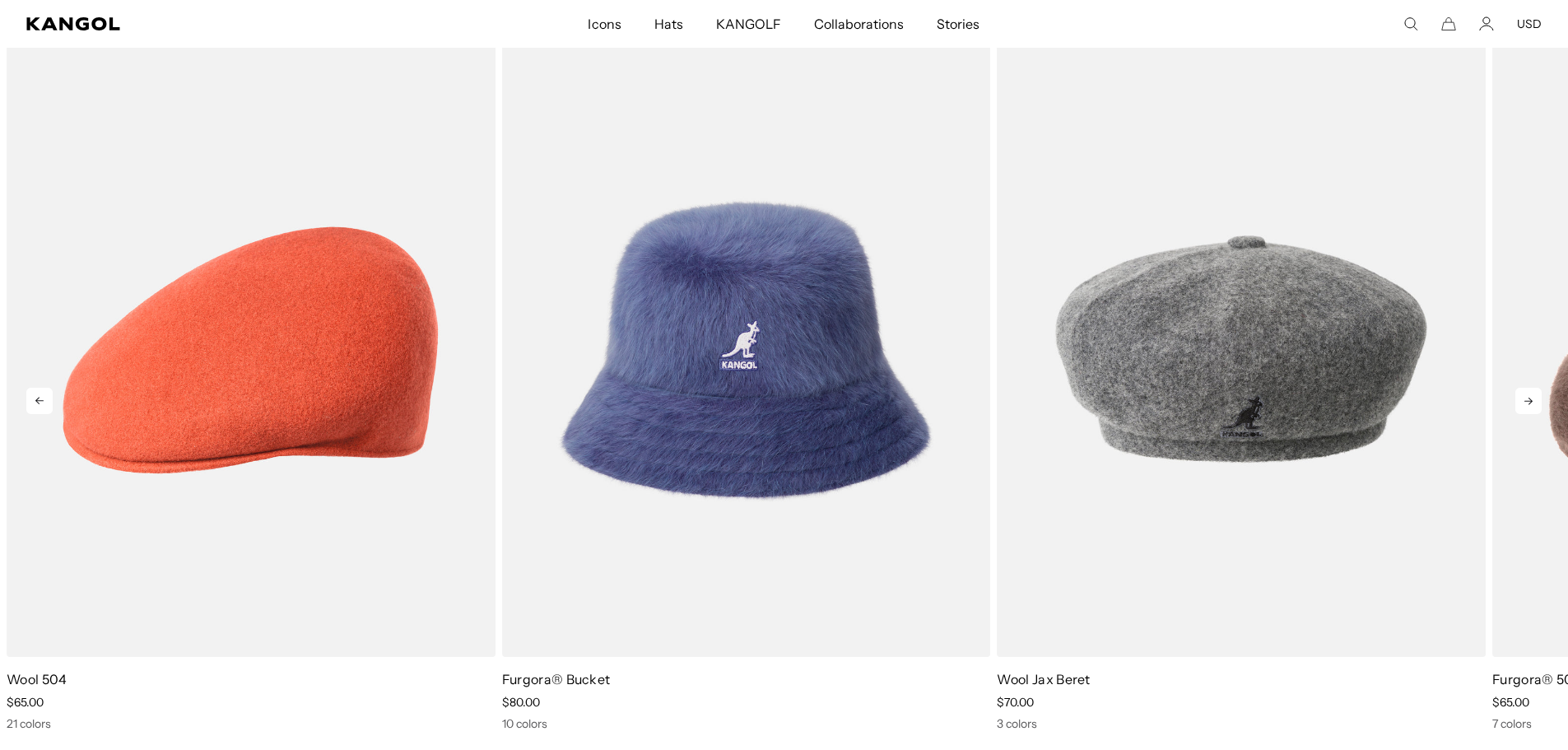
click at [1524, 405] on icon at bounding box center [1528, 401] width 27 height 27
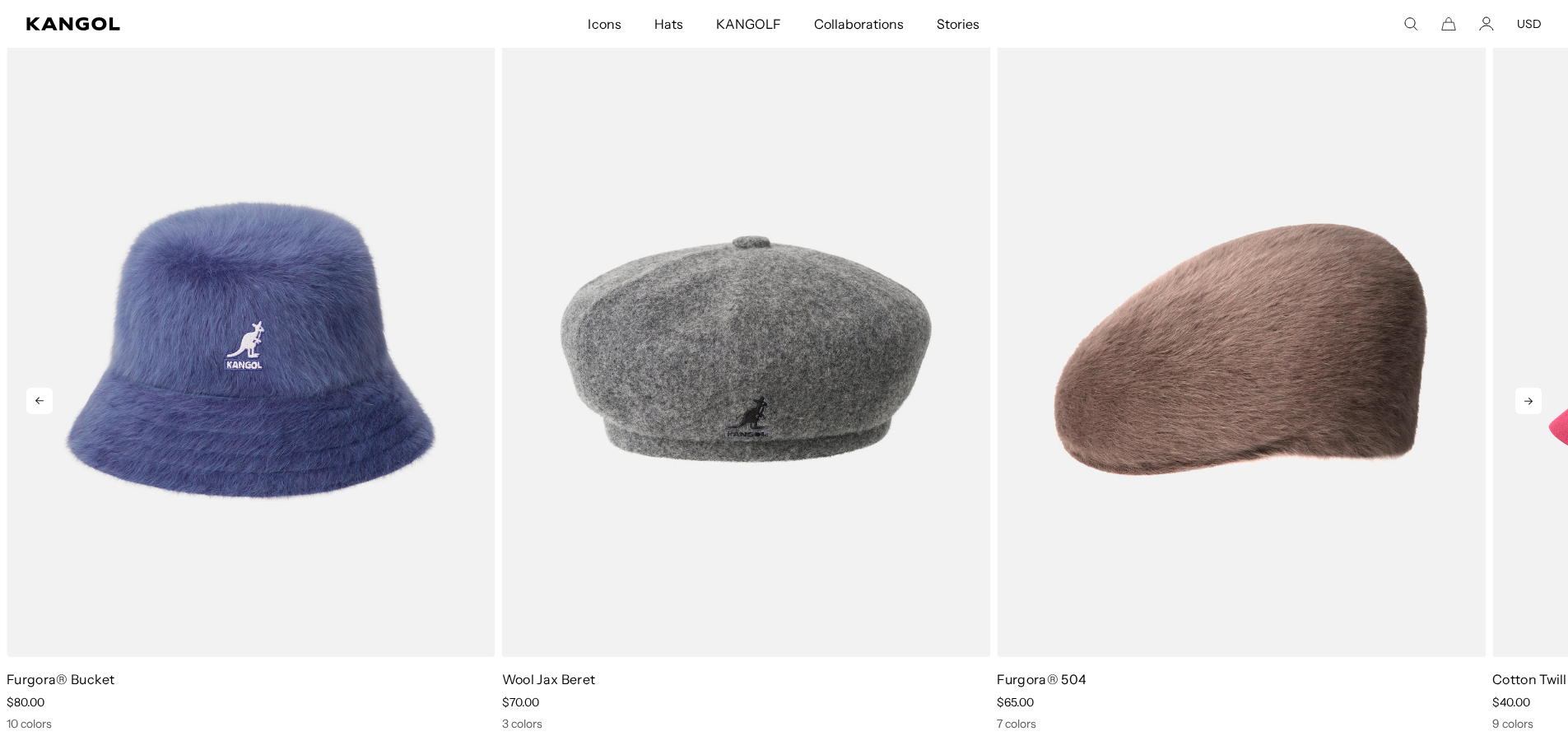
click at [1524, 405] on icon at bounding box center [1528, 401] width 27 height 27
